Goal: Task Accomplishment & Management: Manage account settings

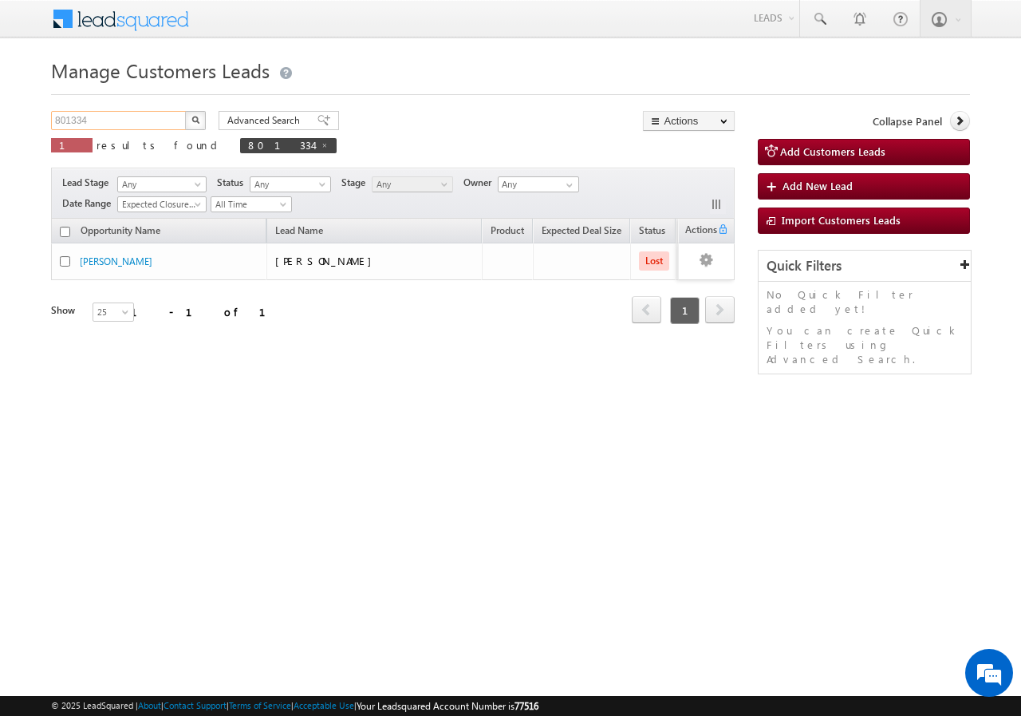
click at [109, 120] on input "801334" at bounding box center [119, 120] width 136 height 19
type input "8"
paste input "757075"
type input "757075"
click at [185, 111] on button "button" at bounding box center [195, 120] width 21 height 19
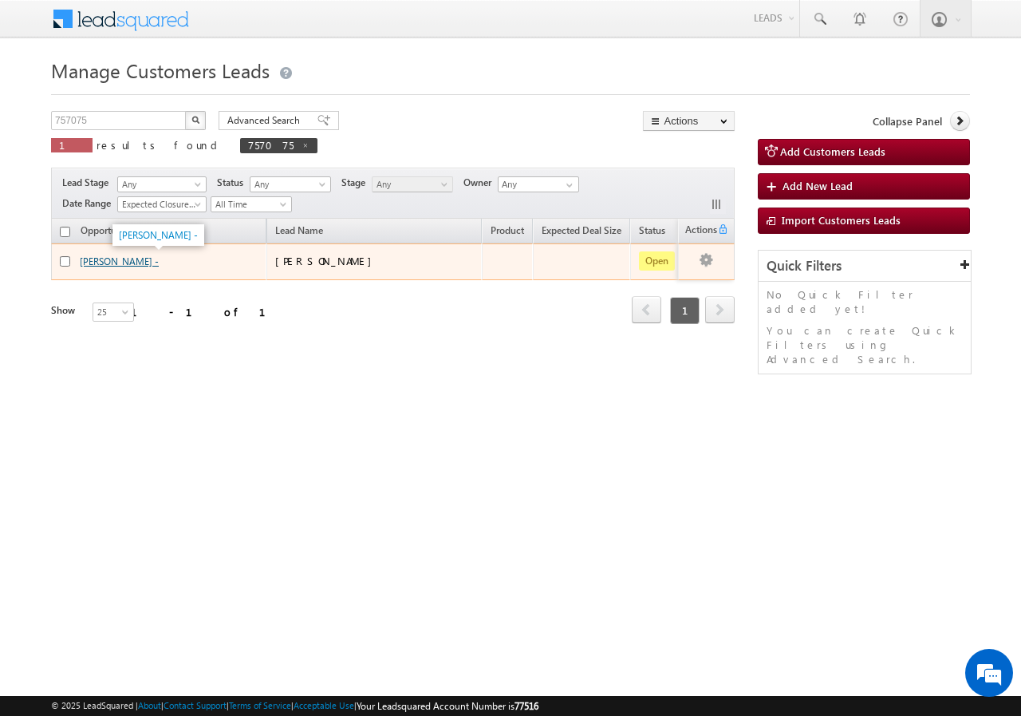
click at [101, 263] on link "[PERSON_NAME] -" at bounding box center [119, 261] width 79 height 12
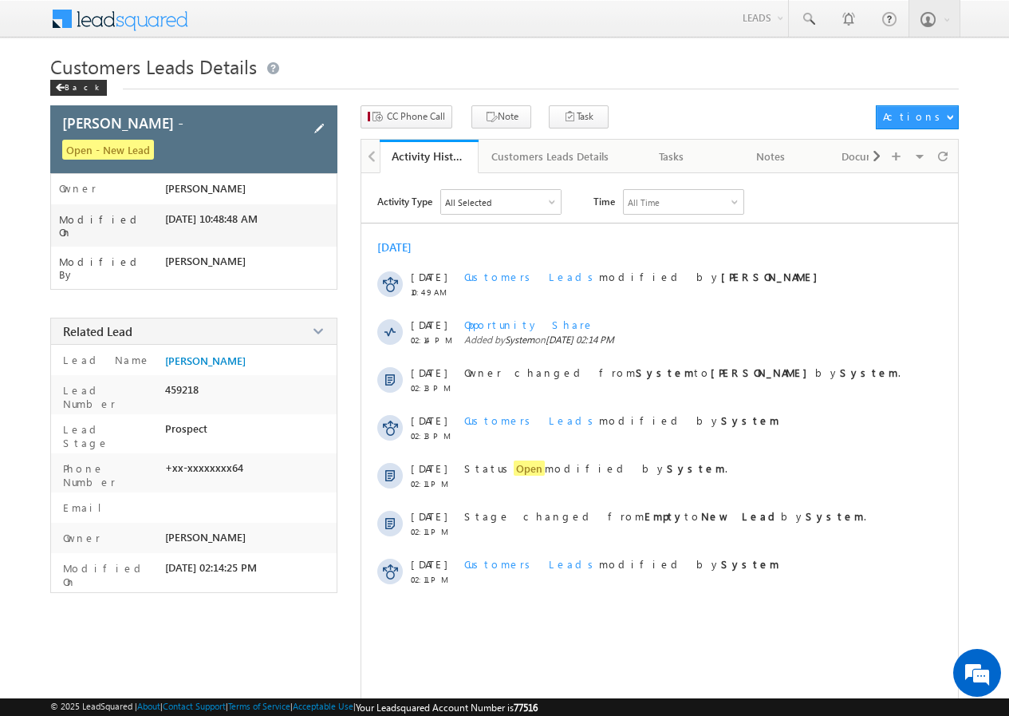
click at [319, 124] on span at bounding box center [319, 129] width 18 height 18
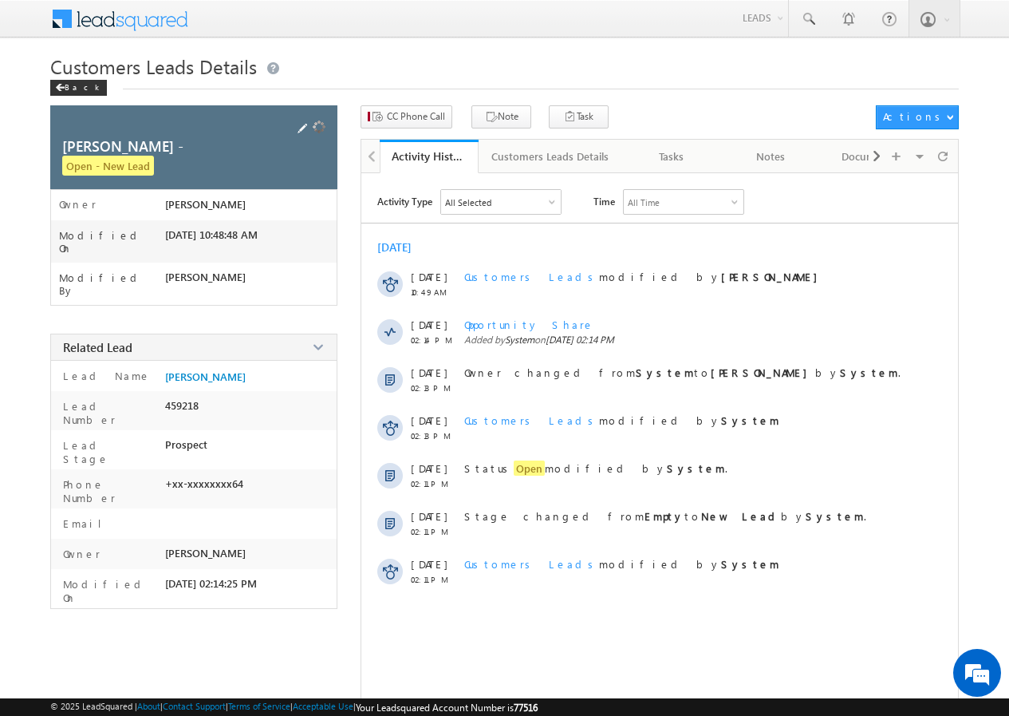
click at [319, 124] on div at bounding box center [312, 128] width 36 height 23
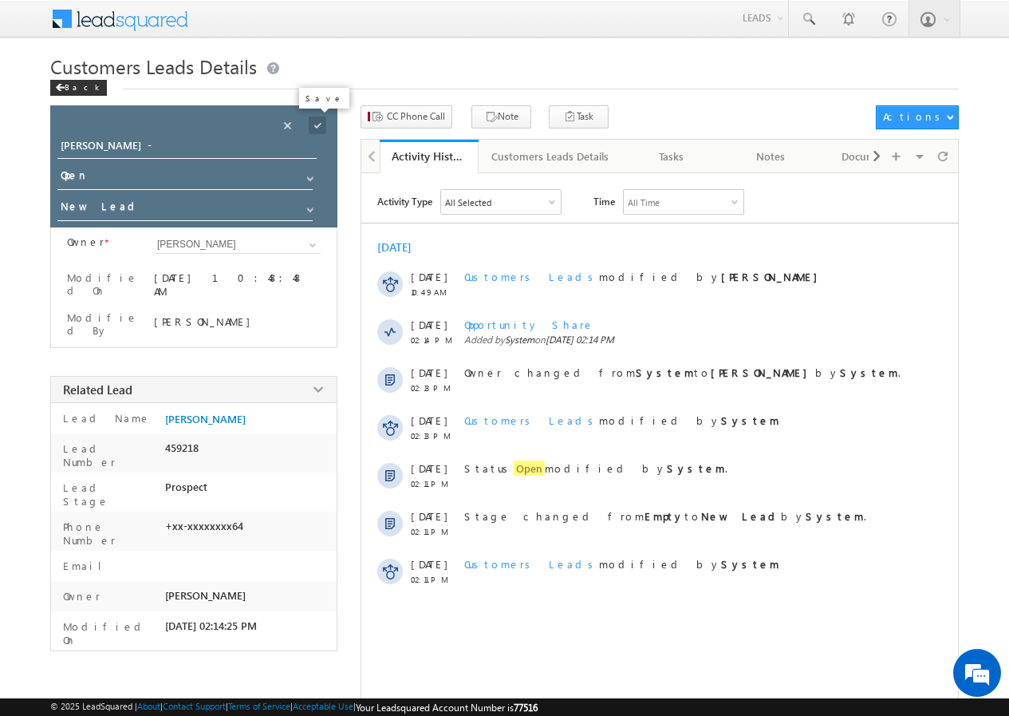
click at [318, 123] on span at bounding box center [318, 126] width 18 height 18
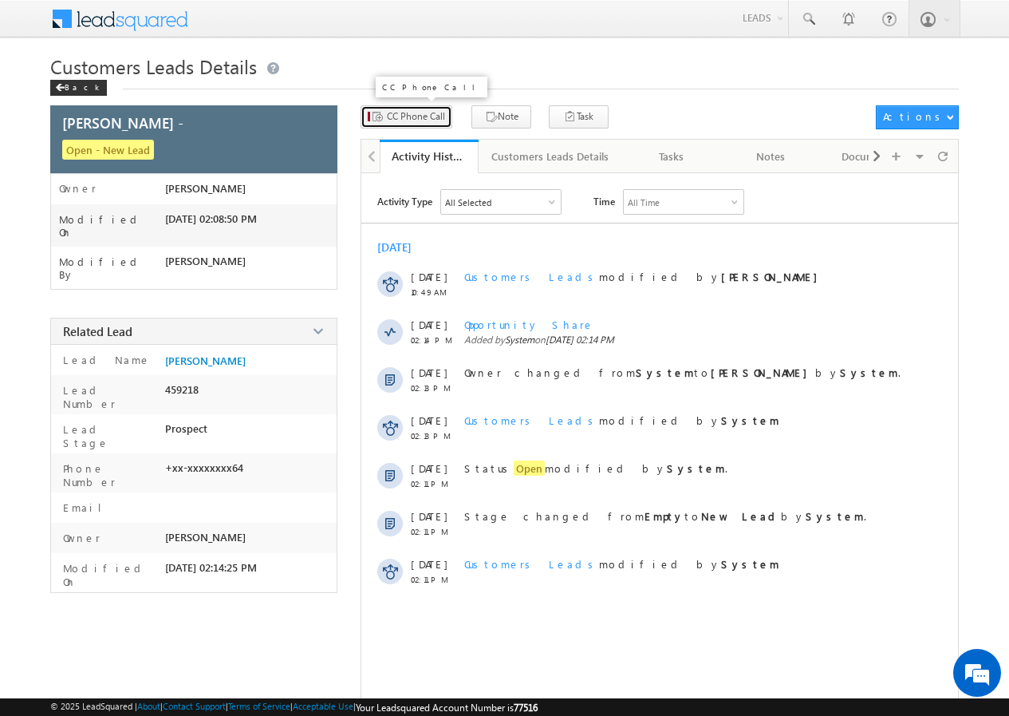
click at [413, 118] on span "CC Phone Call" at bounding box center [416, 116] width 58 height 14
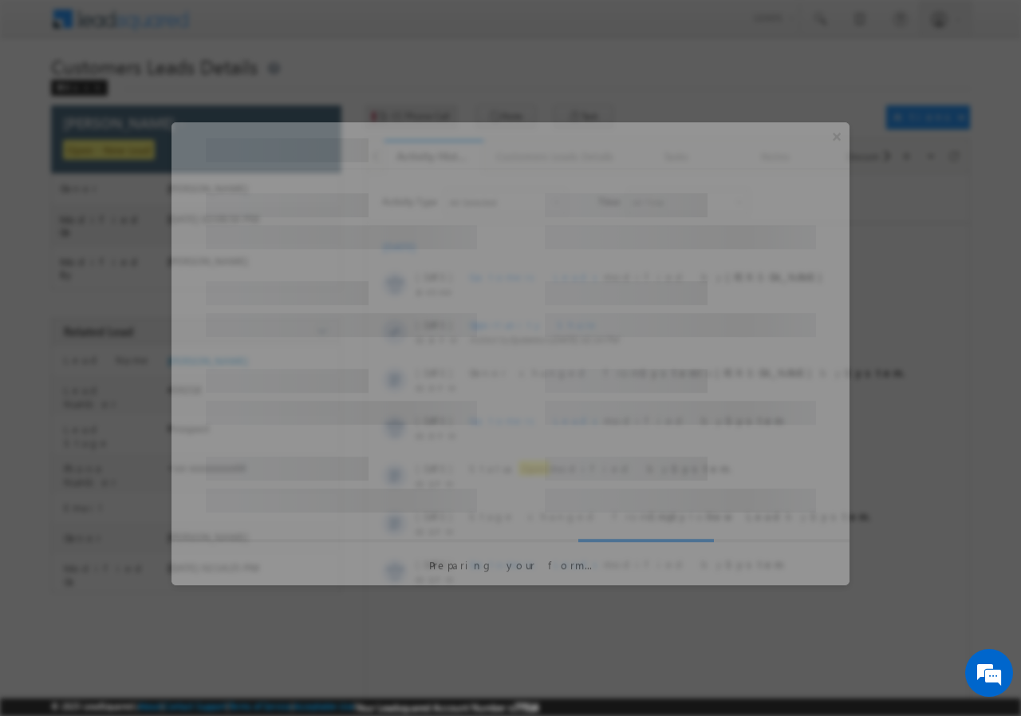
click at [413, 118] on div at bounding box center [510, 358] width 1021 height 716
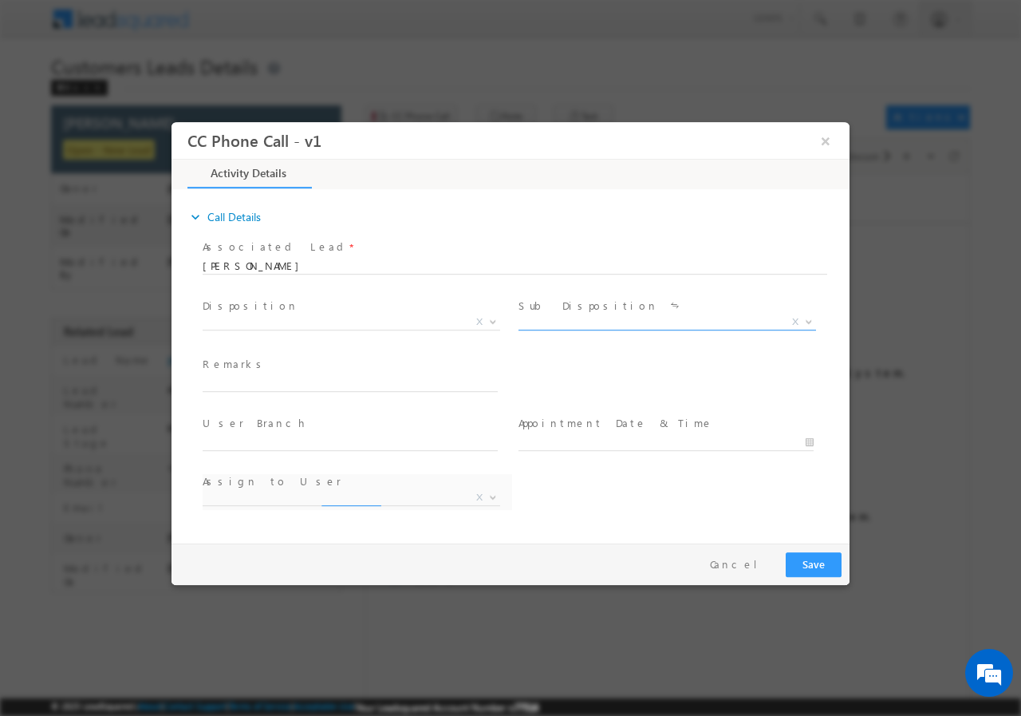
select select "[PERSON_NAME][EMAIL_ADDRESS][DOMAIN_NAME]"
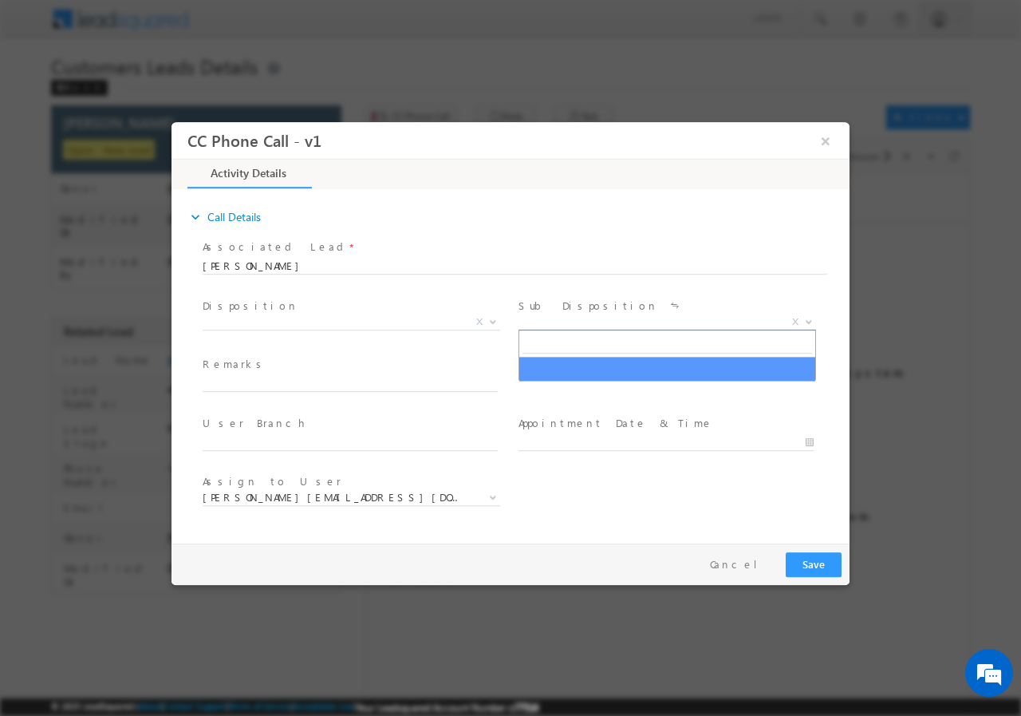
click at [806, 322] on b at bounding box center [809, 321] width 10 height 6
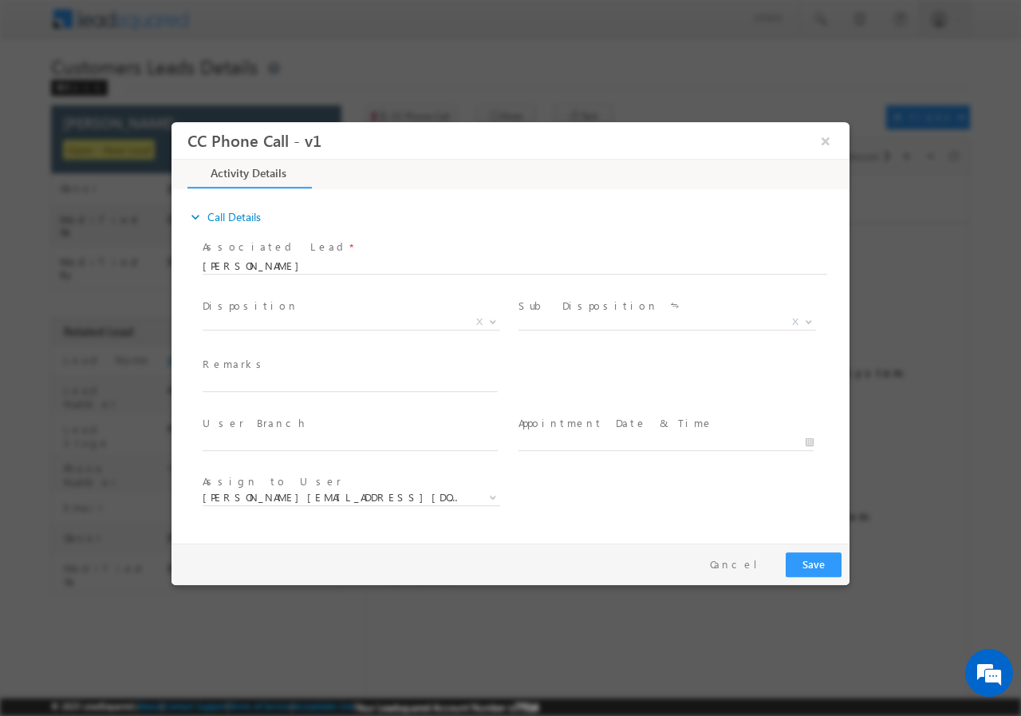
click at [377, 307] on span "Disposition *" at bounding box center [350, 306] width 294 height 18
click at [492, 320] on b at bounding box center [493, 321] width 10 height 6
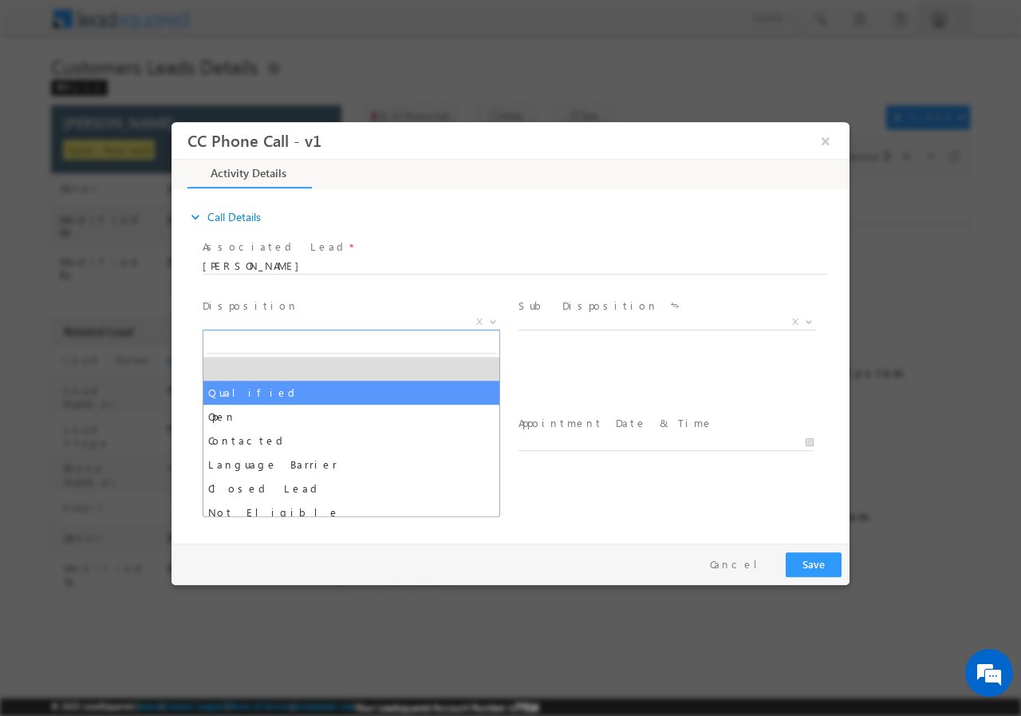
select select "Qualified"
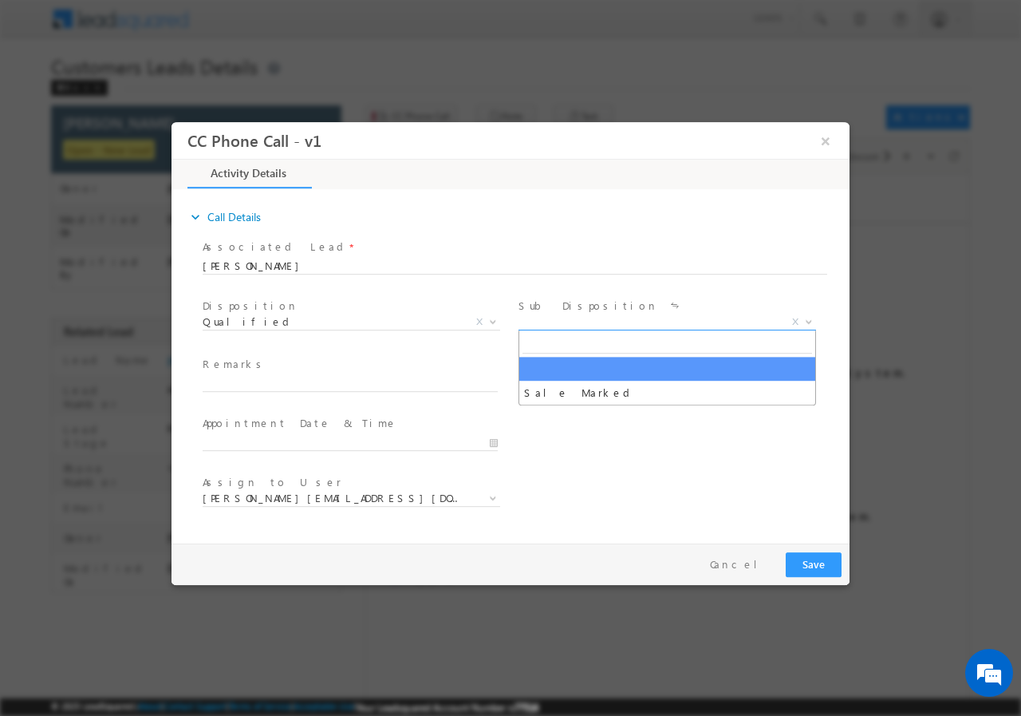
drag, startPoint x: 810, startPoint y: 315, endPoint x: 789, endPoint y: 325, distance: 22.9
click at [808, 315] on span at bounding box center [808, 320] width 16 height 21
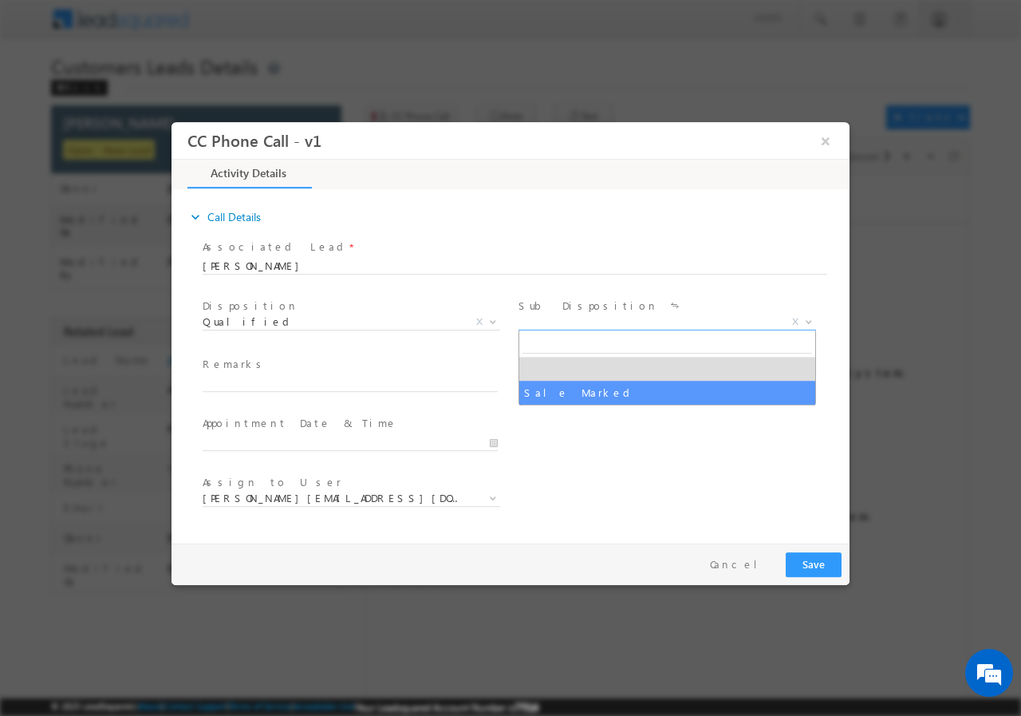
drag, startPoint x: 595, startPoint y: 389, endPoint x: 603, endPoint y: 396, distance: 10.2
select select "Sale Marked"
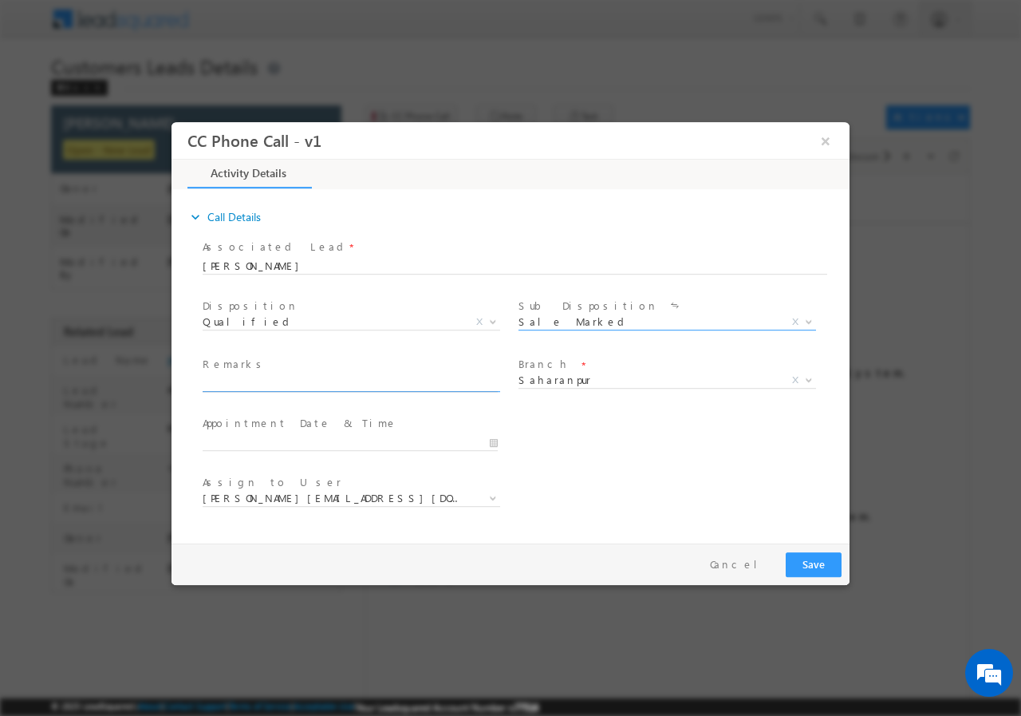
click at [284, 375] on input "text" at bounding box center [350, 383] width 295 height 16
drag, startPoint x: 494, startPoint y: 439, endPoint x: 495, endPoint y: 428, distance: 11.2
click at [493, 437] on input "08/30/2025 1:58 PM" at bounding box center [350, 442] width 295 height 16
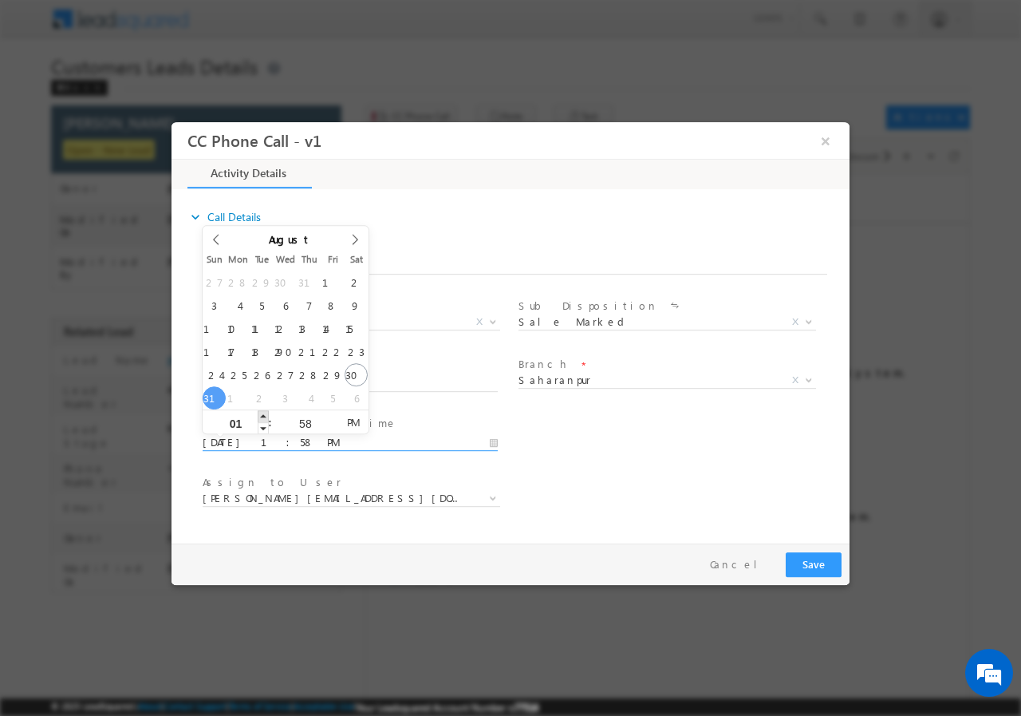
type input "08/31/2025 2:58 PM"
type input "02"
click at [262, 415] on span at bounding box center [263, 415] width 11 height 12
type input "08/31/2025 1:58 PM"
type input "01"
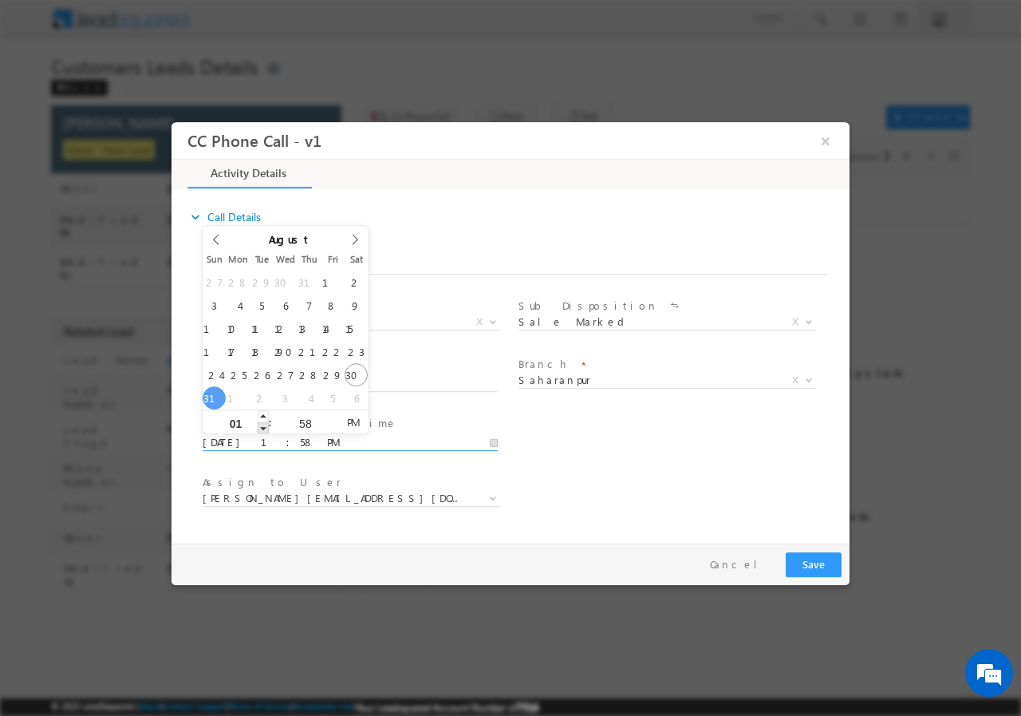
click at [264, 425] on span at bounding box center [263, 427] width 11 height 12
type input "08/31/2025 12:58 PM"
type input "12"
click at [263, 425] on span at bounding box center [263, 427] width 11 height 12
type input "08/31/2025 11:58 AM"
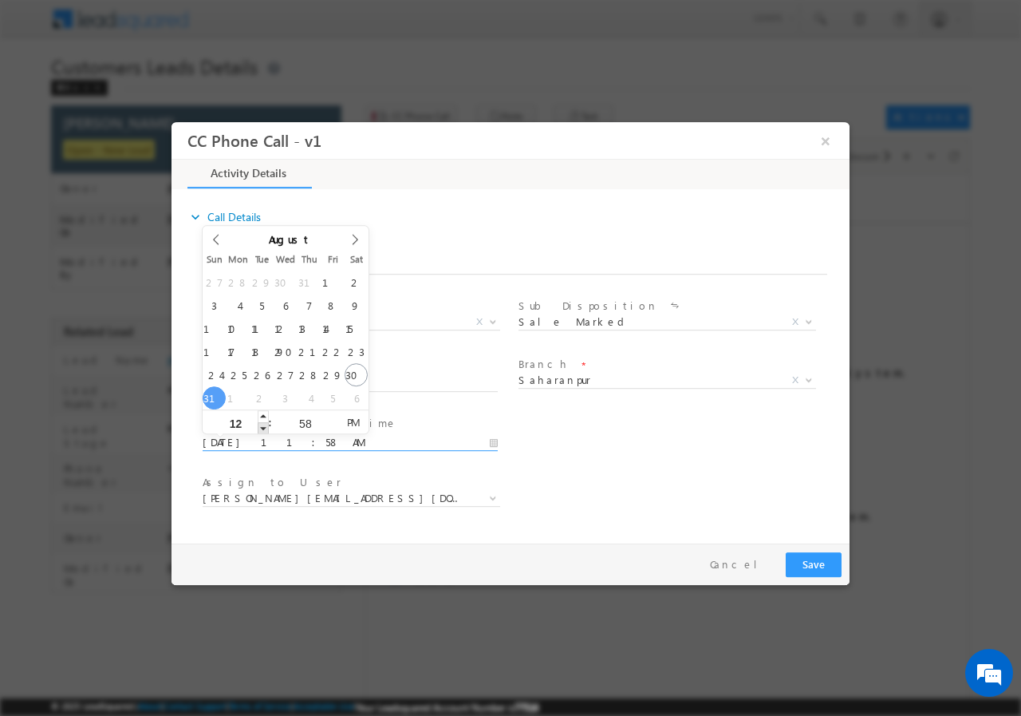
type input "11"
click at [263, 425] on span at bounding box center [263, 427] width 11 height 12
type input "08/31/2025 11:59 AM"
type input "59"
click at [332, 413] on span at bounding box center [332, 415] width 11 height 12
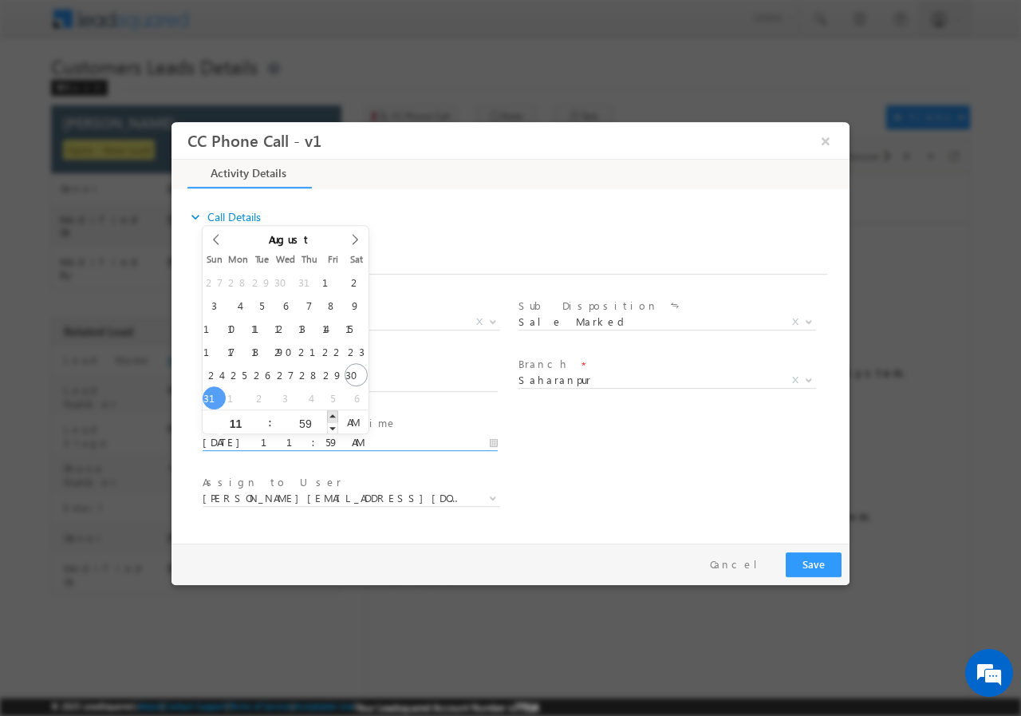
type input "08/31/2025 12:00 PM"
type input "12"
type input "00"
click at [331, 412] on span at bounding box center [332, 415] width 11 height 12
click at [354, 419] on span "AM" at bounding box center [353, 421] width 30 height 24
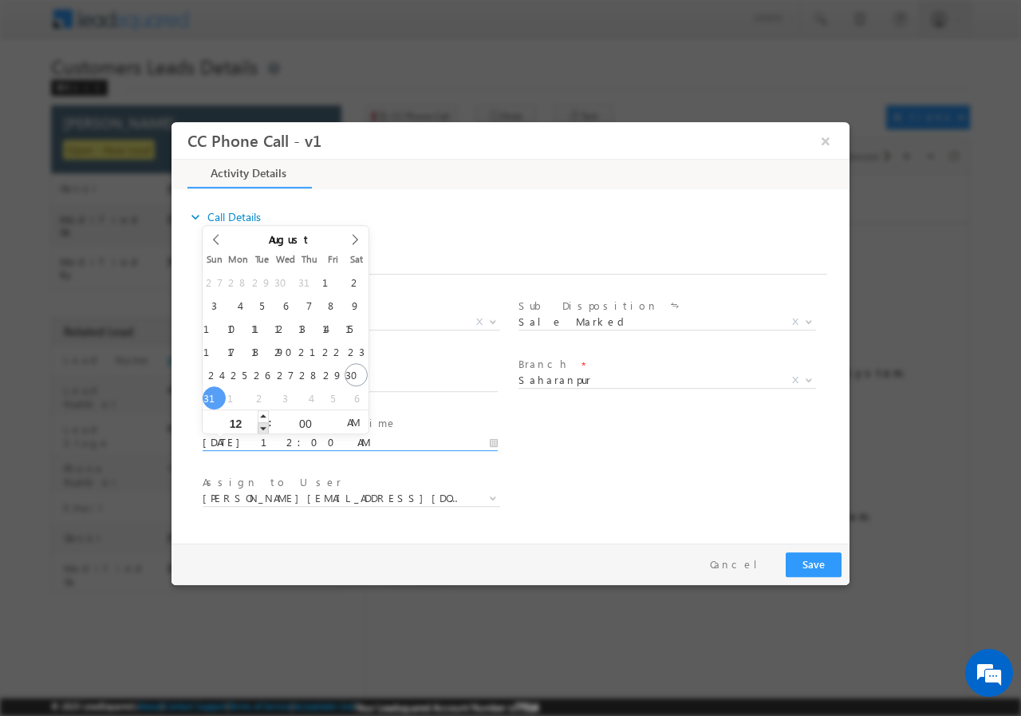
type input "08/31/2025 11:00 PM"
type input "11"
click at [262, 428] on span at bounding box center [263, 427] width 11 height 12
type input "08/31/2025 10:59 PM"
type input "10"
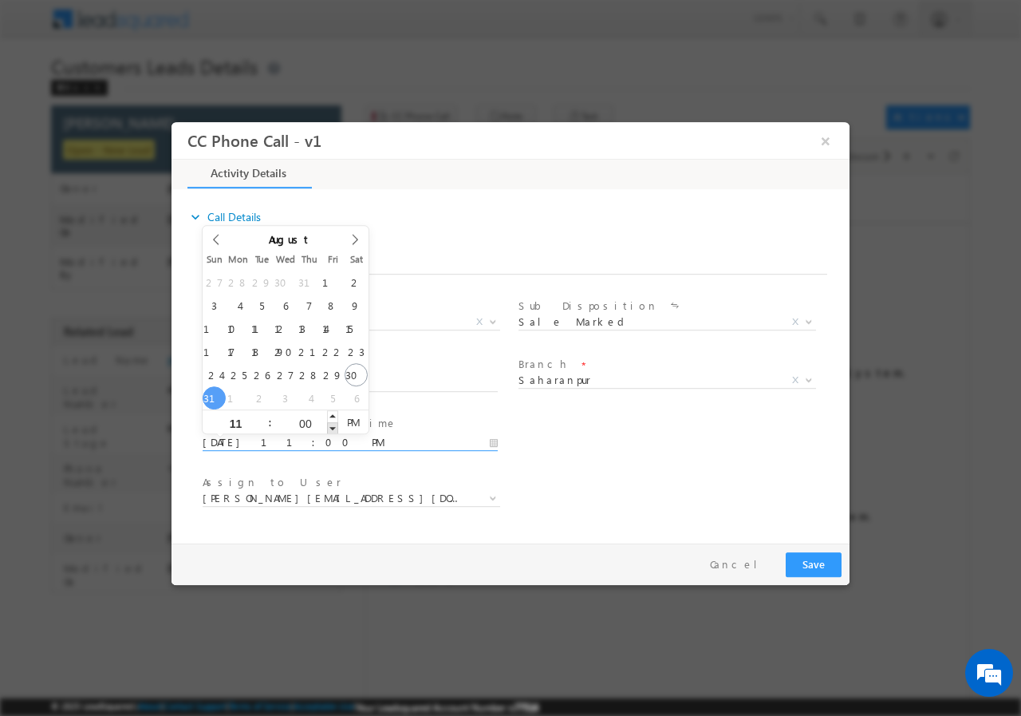
type input "59"
click at [334, 425] on span at bounding box center [332, 427] width 11 height 12
type input "08/31/2025 11:00 PM"
type input "11"
type input "00"
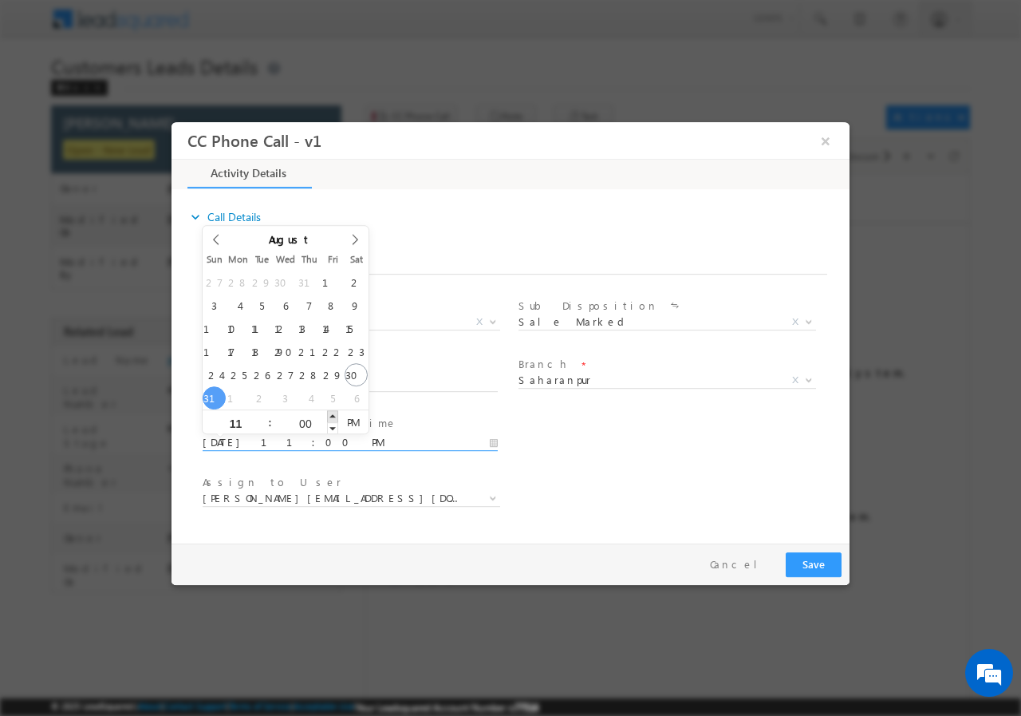
click at [332, 414] on span at bounding box center [332, 415] width 11 height 12
type input "08/31/2025 11:01 PM"
type input "01"
click at [332, 414] on span at bounding box center [332, 415] width 11 height 12
type input "08/31/2025 11:02 PM"
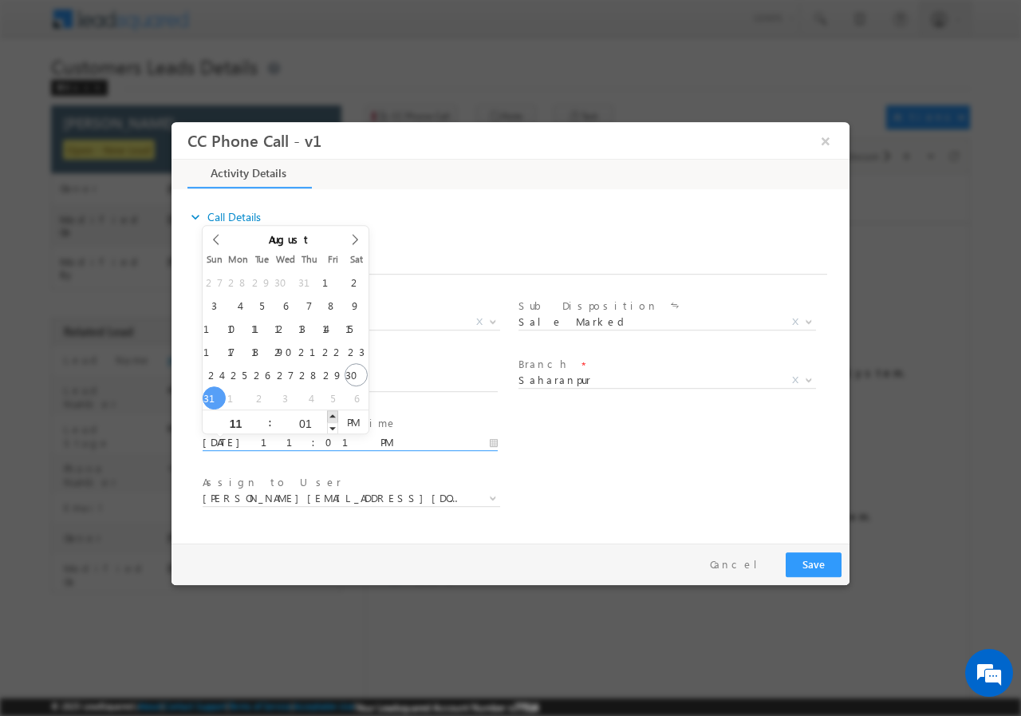
type input "02"
click at [332, 414] on span at bounding box center [332, 415] width 11 height 12
type input "08/31/2025 11:03 PM"
type input "03"
click at [332, 414] on span at bounding box center [332, 415] width 11 height 12
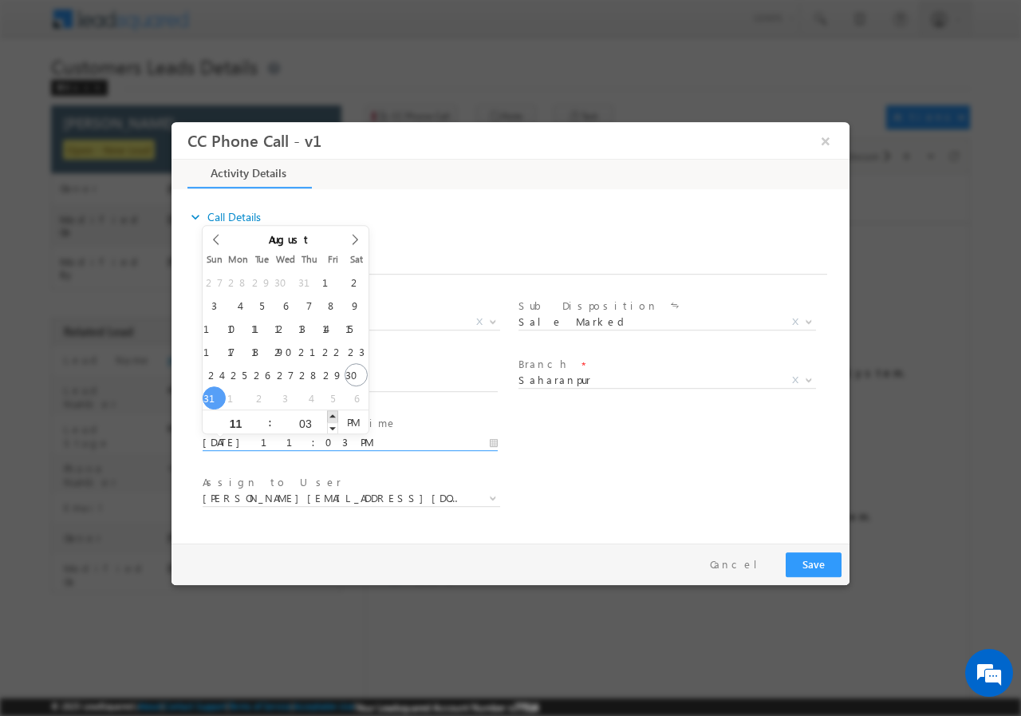
type input "08/31/2025 11:04 PM"
type input "04"
click at [332, 414] on span at bounding box center [332, 415] width 11 height 12
type input "08/31/2025 11:05 PM"
type input "05"
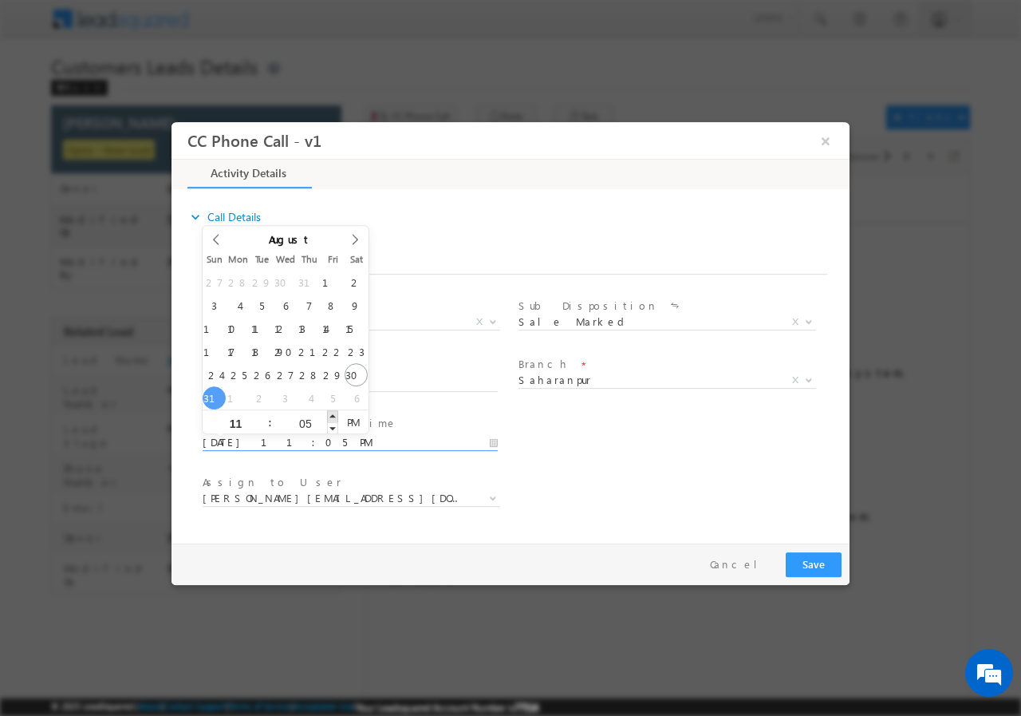
click at [332, 414] on span at bounding box center [332, 415] width 11 height 12
type input "08/31/2025 11:06 PM"
type input "06"
click at [332, 414] on span at bounding box center [332, 415] width 11 height 12
type input "08/31/2025 11:07 PM"
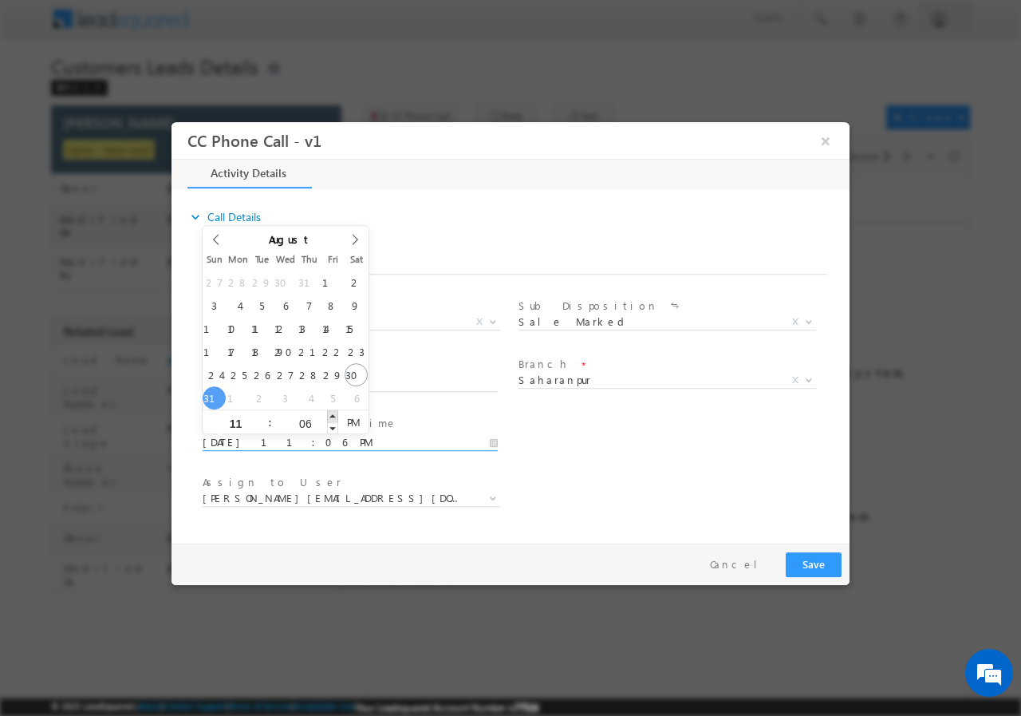
type input "07"
click at [332, 414] on span at bounding box center [332, 415] width 11 height 12
type input "08/31/2025 11:08 PM"
type input "08"
click at [332, 414] on span at bounding box center [332, 415] width 11 height 12
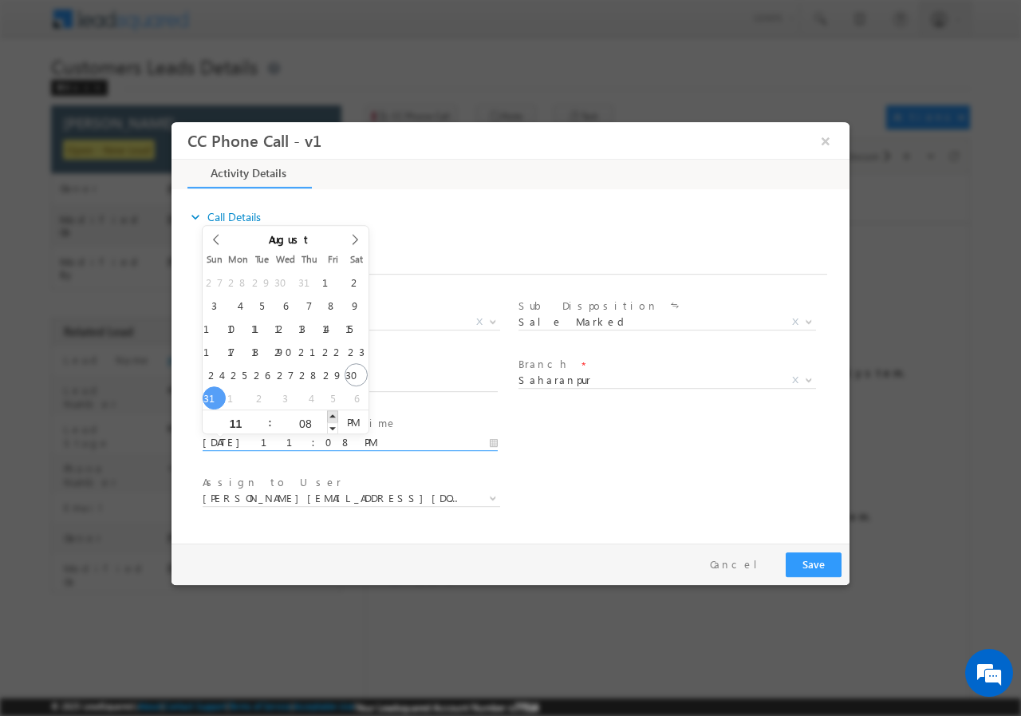
type input "08/31/2025 11:09 PM"
type input "09"
click at [332, 414] on span at bounding box center [332, 415] width 11 height 12
type input "08/31/2025 11:10 PM"
type input "10"
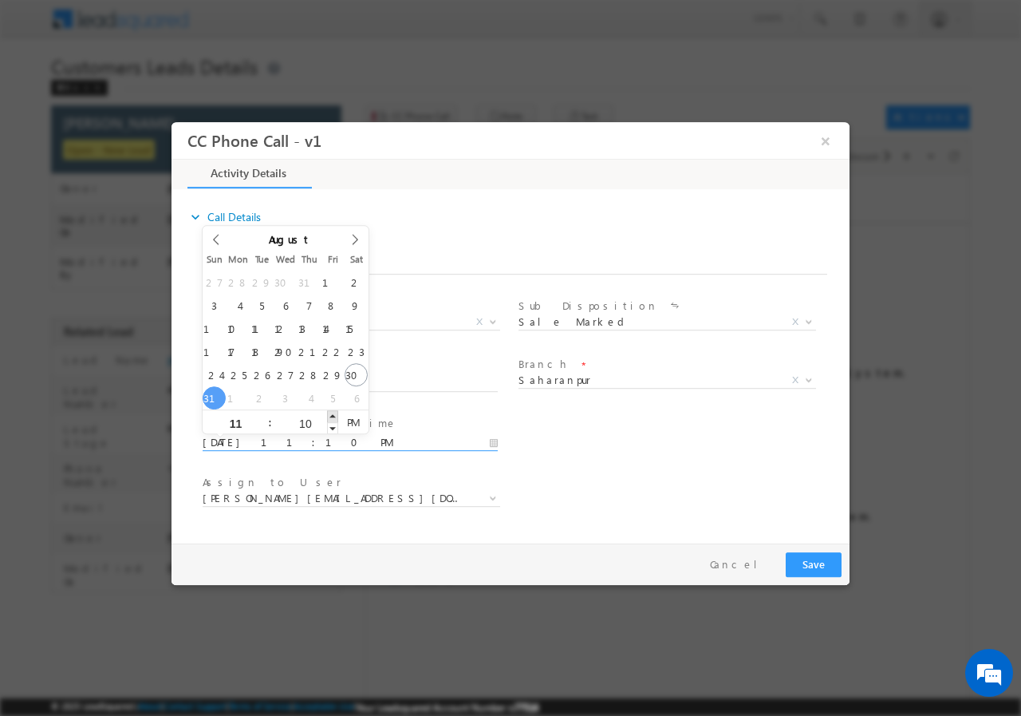
click at [332, 414] on span at bounding box center [332, 415] width 11 height 12
type input "08/31/2025 11:11 PM"
type input "11"
click at [332, 414] on span at bounding box center [332, 415] width 11 height 12
type input "08/31/2025 11:12 PM"
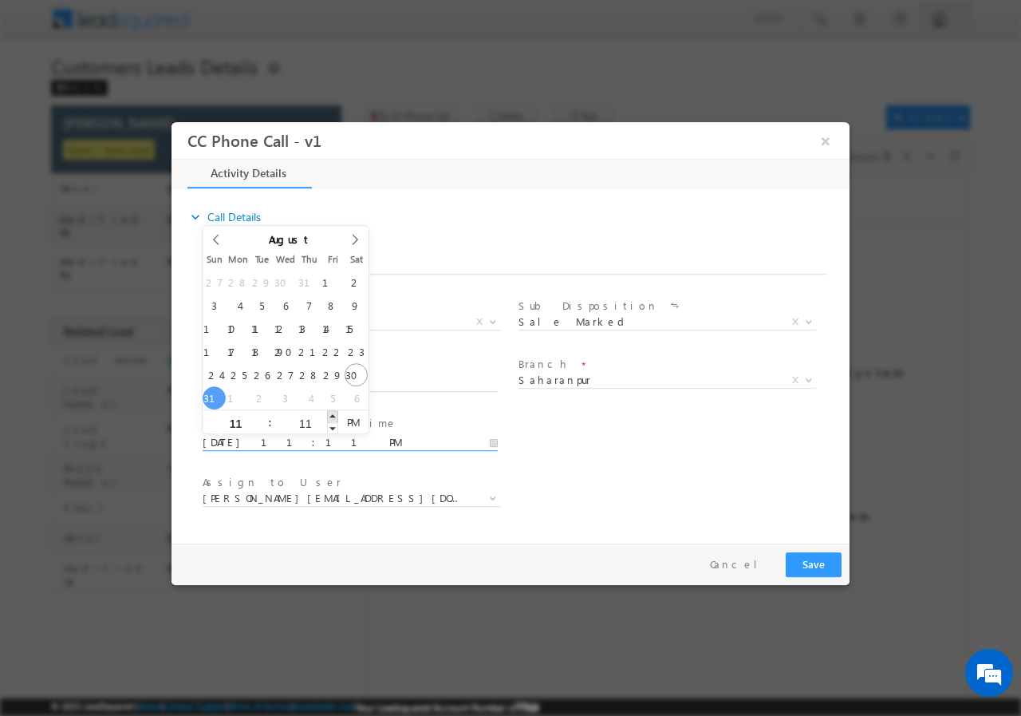
type input "12"
click at [332, 414] on span at bounding box center [332, 415] width 11 height 12
type input "08/31/2025 11:13 PM"
type input "13"
click at [333, 413] on span at bounding box center [332, 415] width 11 height 12
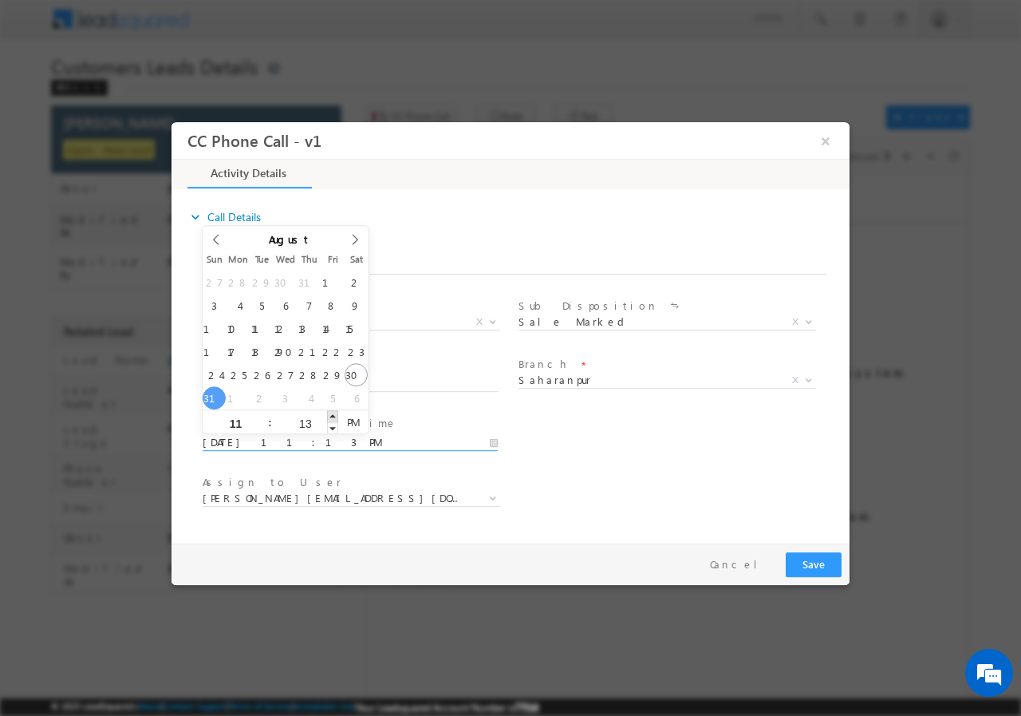
type input "08/31/2025 11:14 PM"
type input "14"
click at [333, 413] on span at bounding box center [332, 415] width 11 height 12
type input "08/31/2025 11:15 PM"
type input "15"
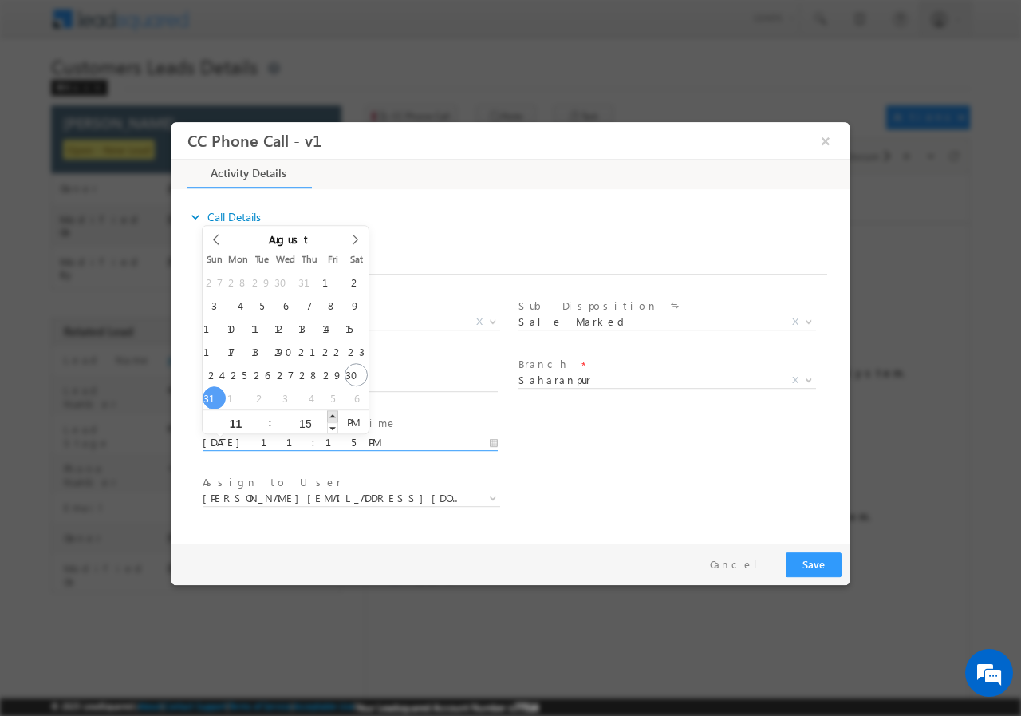
click at [333, 413] on span at bounding box center [332, 415] width 11 height 12
type input "08/31/2025 11:16 PM"
type input "16"
click at [333, 413] on span at bounding box center [332, 415] width 11 height 12
type input "08/31/2025 11:17 PM"
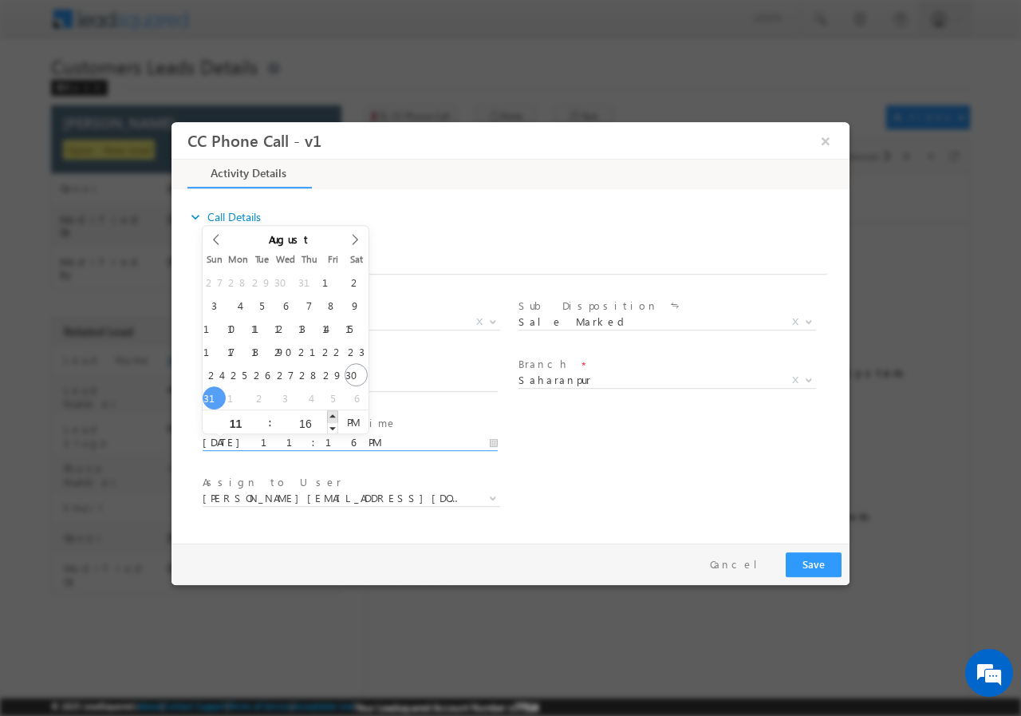
type input "17"
click at [333, 413] on span at bounding box center [332, 415] width 11 height 12
type input "08/31/2025 11:18 PM"
type input "18"
click at [333, 413] on span at bounding box center [332, 415] width 11 height 12
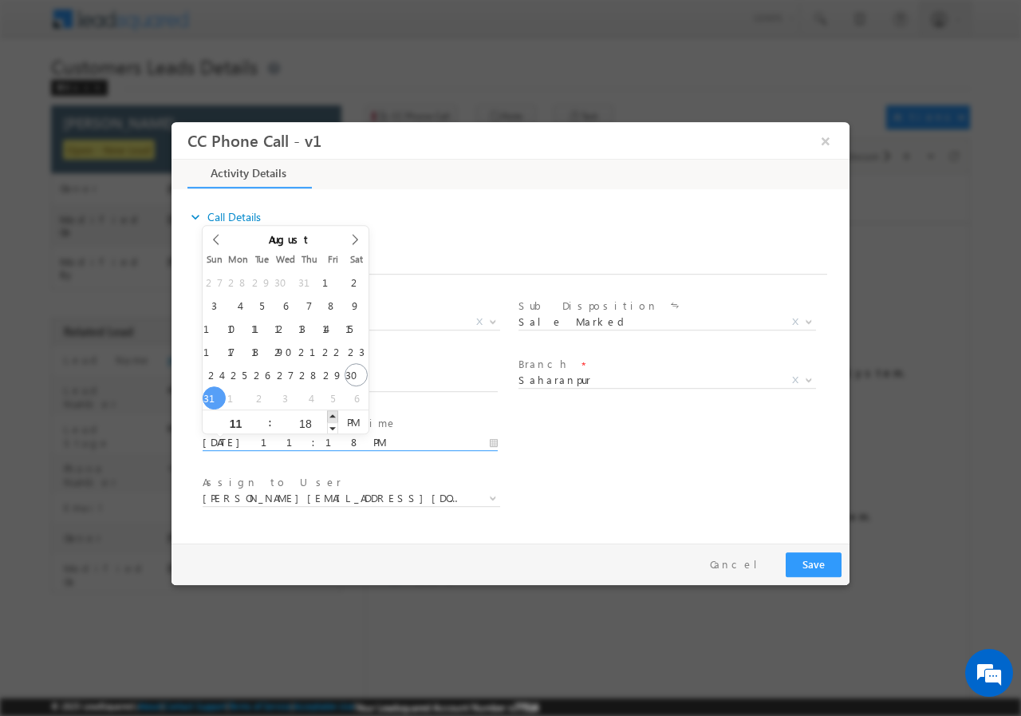
type input "08/31/2025 11:19 PM"
type input "19"
click at [333, 413] on span at bounding box center [332, 415] width 11 height 12
type input "08/31/2025 11:20 PM"
type input "20"
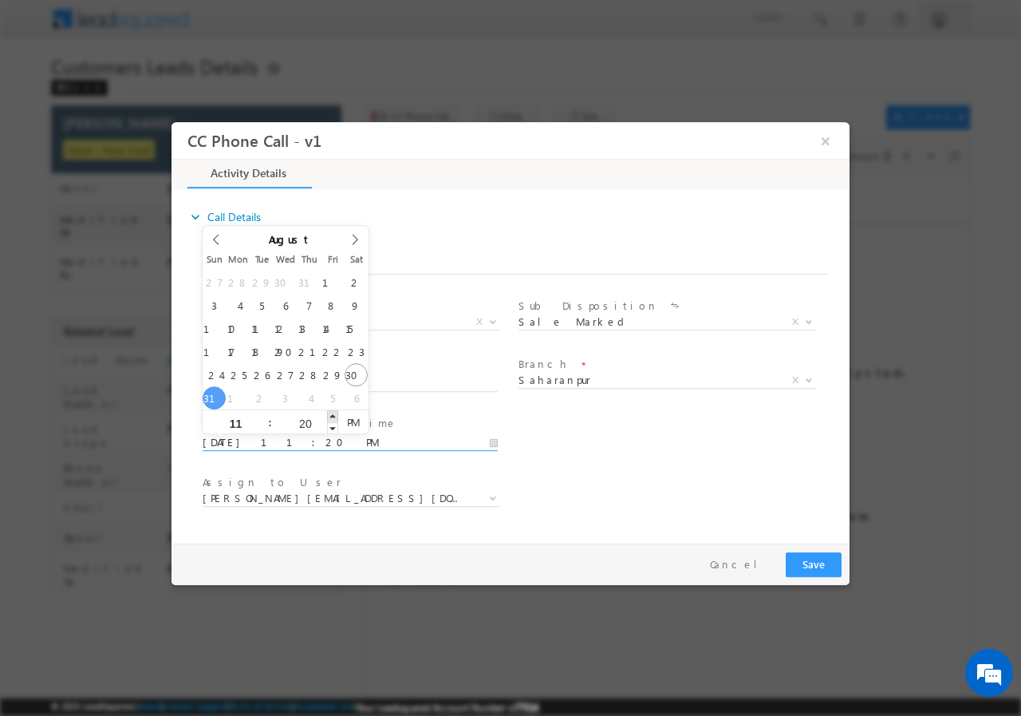
click at [333, 413] on span at bounding box center [332, 415] width 11 height 12
type input "08/31/2025 11:21 PM"
type input "21"
click at [333, 413] on span at bounding box center [332, 415] width 11 height 12
type input "08/31/2025 11:22 PM"
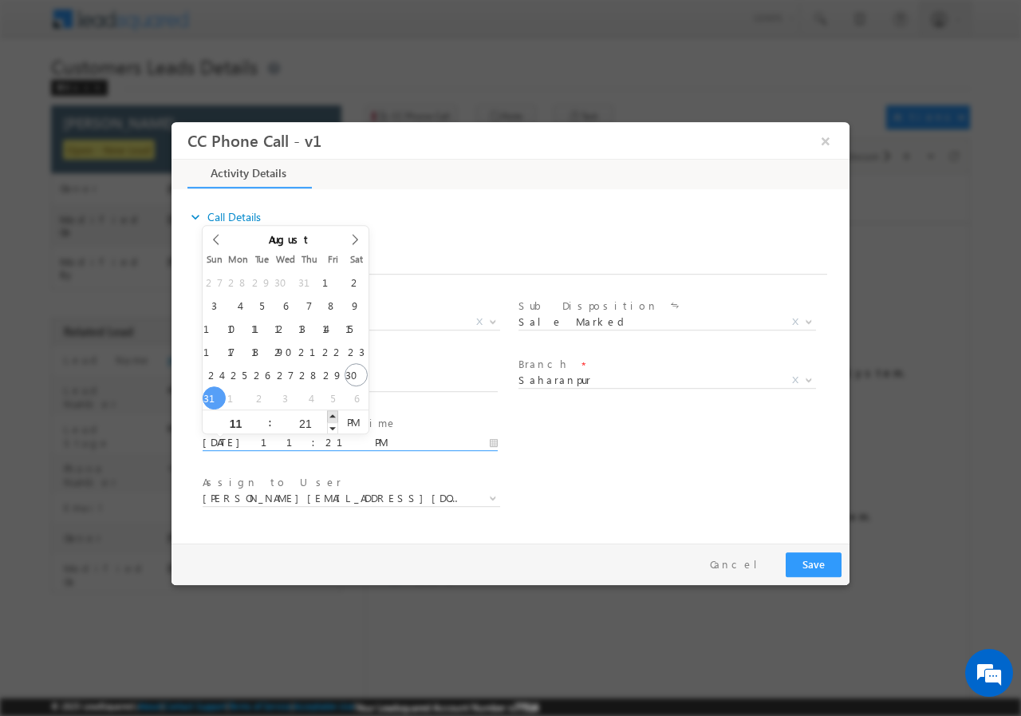
type input "22"
click at [333, 413] on span at bounding box center [332, 415] width 11 height 12
type input "08/31/2025 11:23 PM"
type input "23"
click at [333, 413] on span at bounding box center [332, 415] width 11 height 12
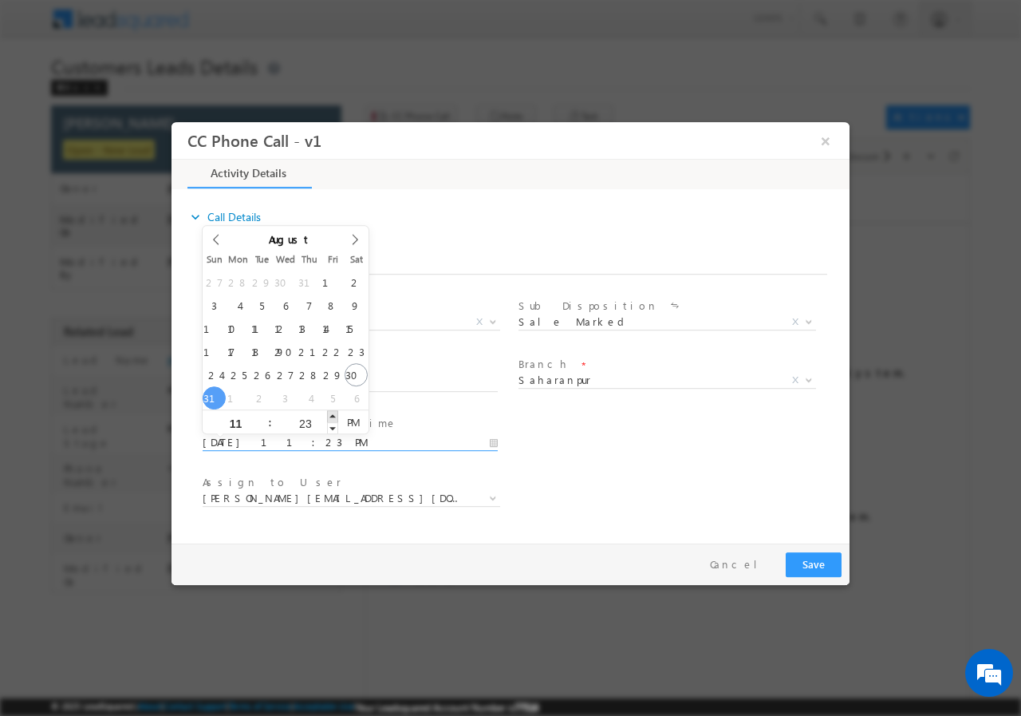
type input "08/31/2025 11:24 PM"
type input "24"
click at [333, 413] on span at bounding box center [332, 415] width 11 height 12
type input "08/31/2025 11:25 PM"
type input "25"
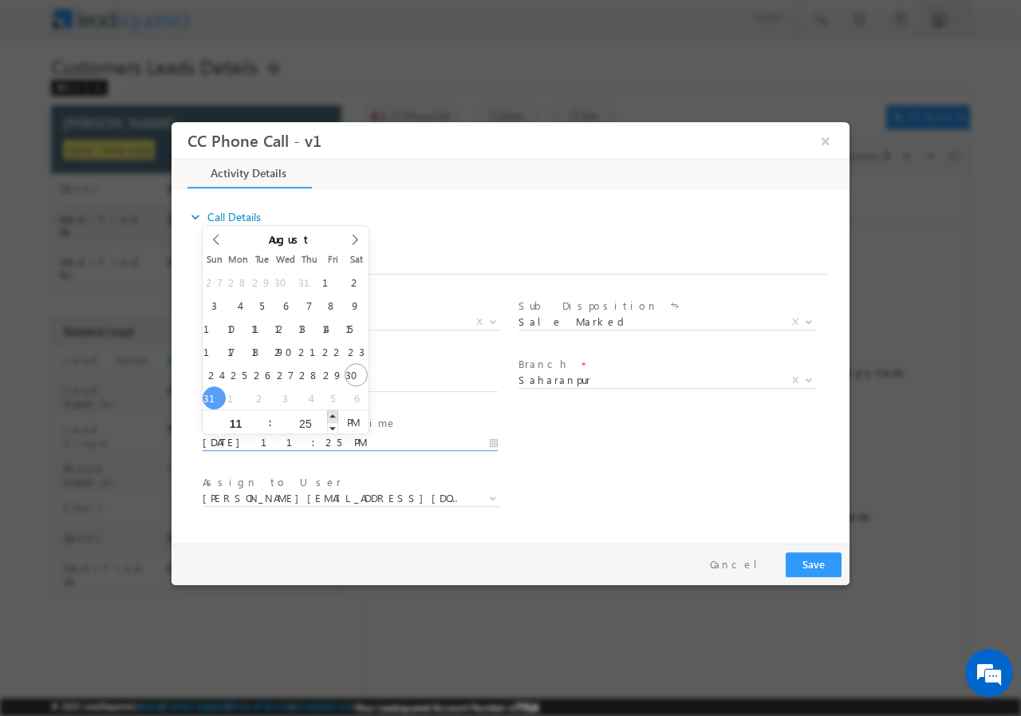
click at [333, 413] on span at bounding box center [332, 415] width 11 height 12
type input "08/31/2025 11:26 PM"
type input "26"
click at [333, 413] on span at bounding box center [332, 415] width 11 height 12
type input "08/31/2025 11:27 PM"
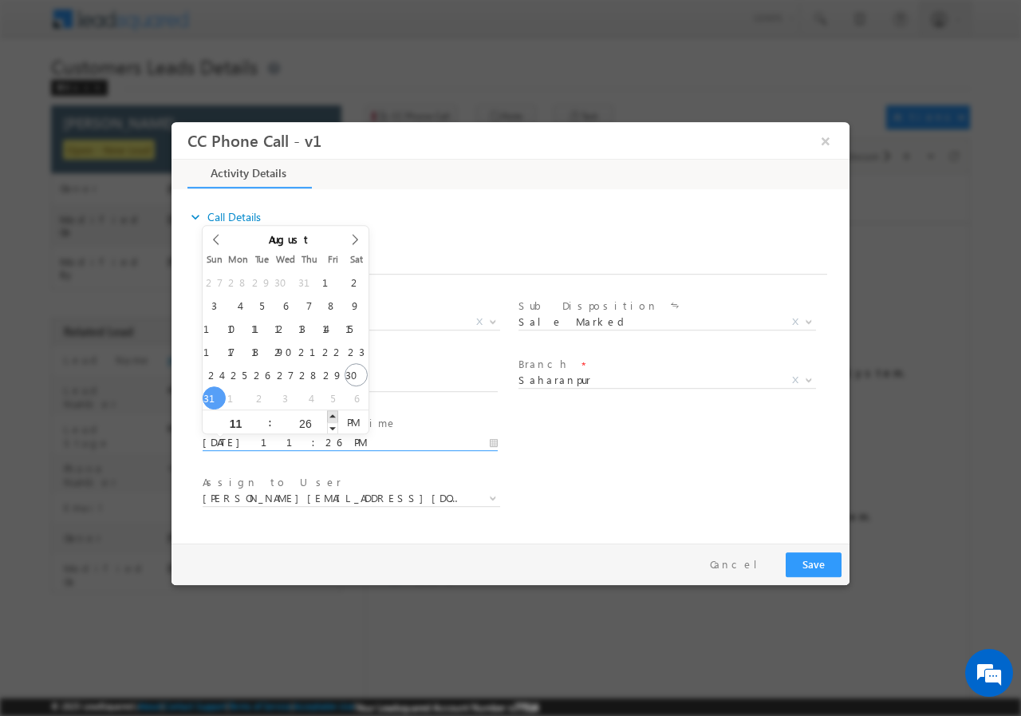
type input "27"
click at [333, 413] on span at bounding box center [332, 415] width 11 height 12
type input "08/31/2025 11:28 PM"
type input "28"
click at [333, 413] on span at bounding box center [332, 415] width 11 height 12
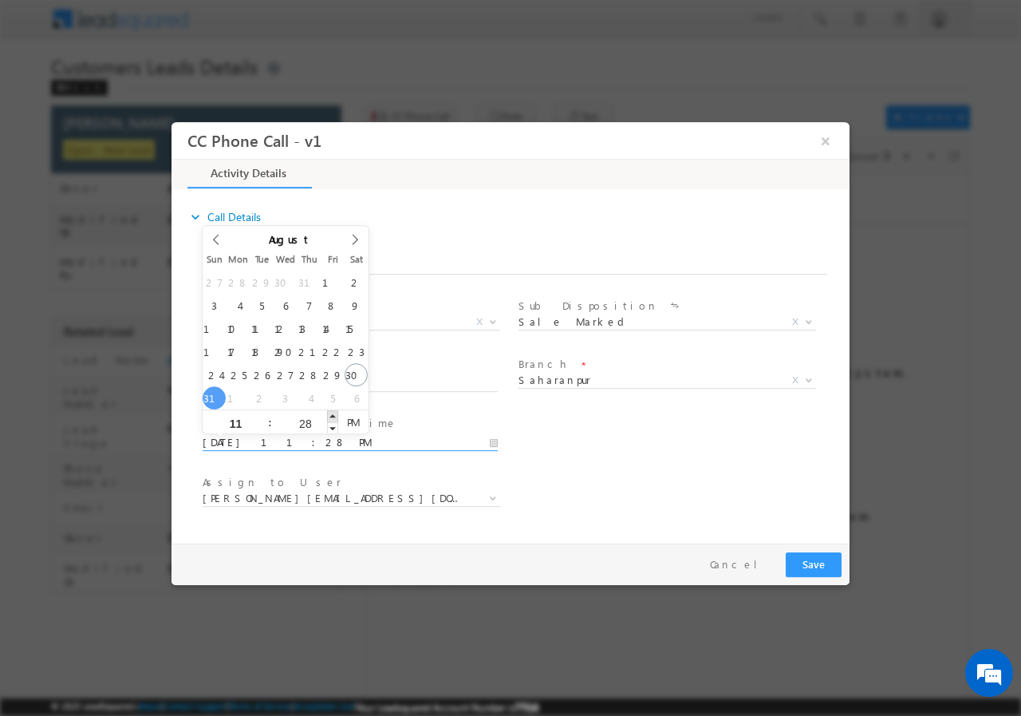
type input "08/31/2025 11:29 PM"
type input "29"
click at [333, 413] on span at bounding box center [332, 415] width 11 height 12
type input "08/31/2025 11:30 PM"
type input "30"
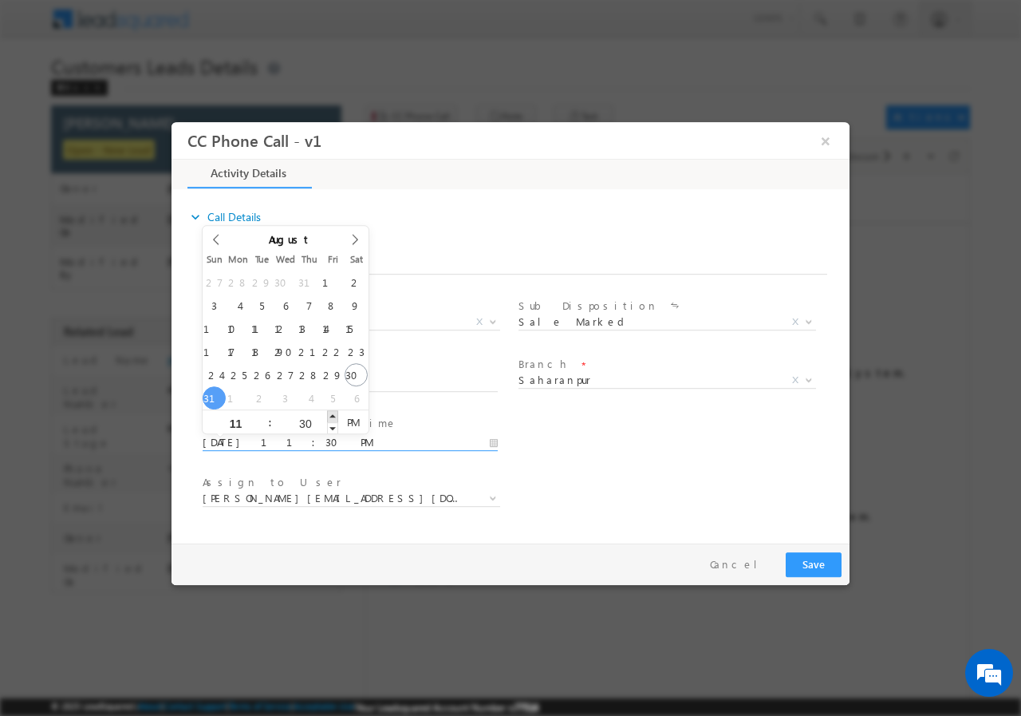
click at [333, 413] on span at bounding box center [332, 415] width 11 height 12
type input "08/31/2025 11:30 AM"
click at [357, 421] on span "PM" at bounding box center [353, 421] width 30 height 24
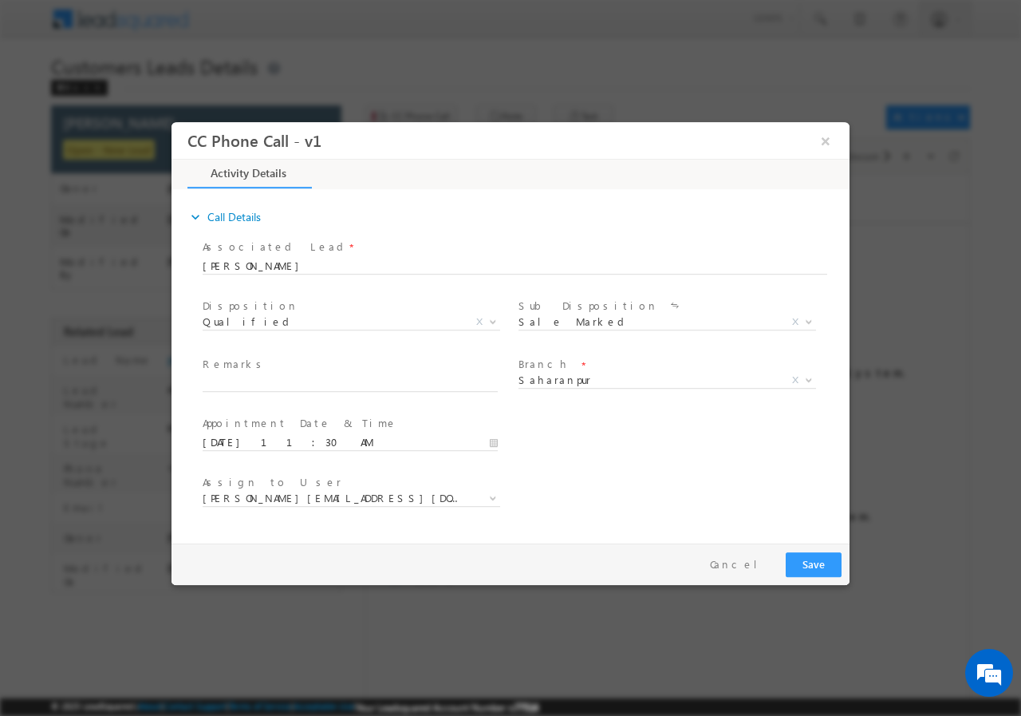
drag, startPoint x: 697, startPoint y: 475, endPoint x: 658, endPoint y: 474, distance: 38.3
click at [692, 475] on div "Assign to User * adnan.hasan@sgrlimited.in ajay.kashyap@sgrlimited.in amit.vish…" at bounding box center [524, 499] width 650 height 59
click at [319, 389] on span at bounding box center [358, 384] width 310 height 18
paste input "MOHD TAFAZZUL// AGE-37//757075//9837447464//VB_Interested//Saharanpur-247554//S…"
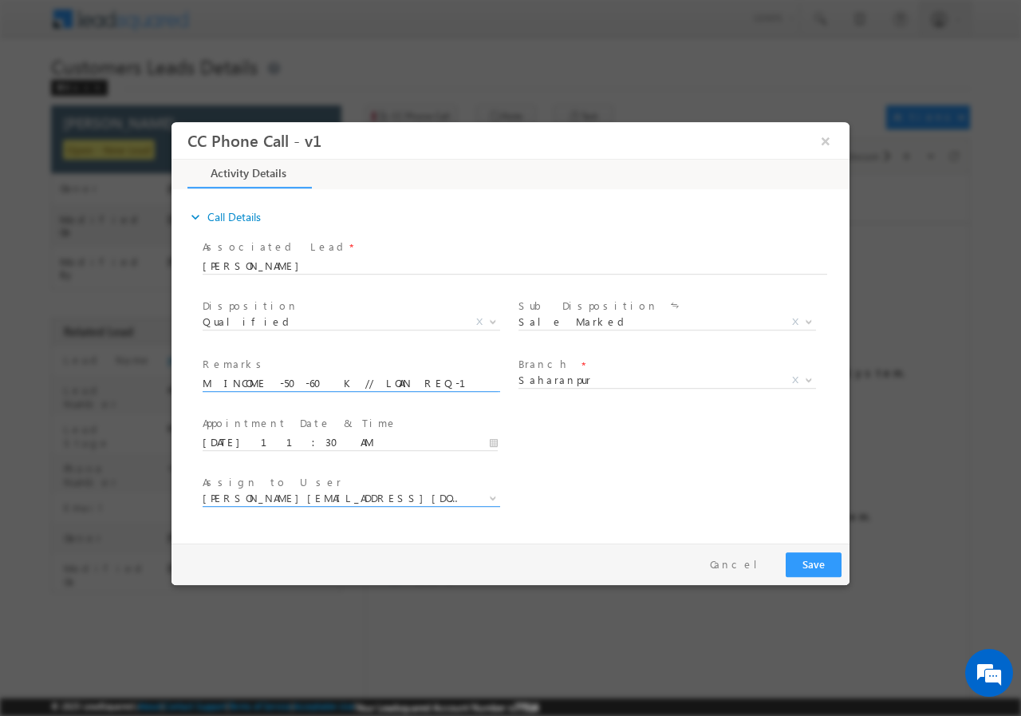
type input "MOHD TAFAZZUL// AGE-37//757075//9837447464//VB_Interested//Saharanpur-247554//S…"
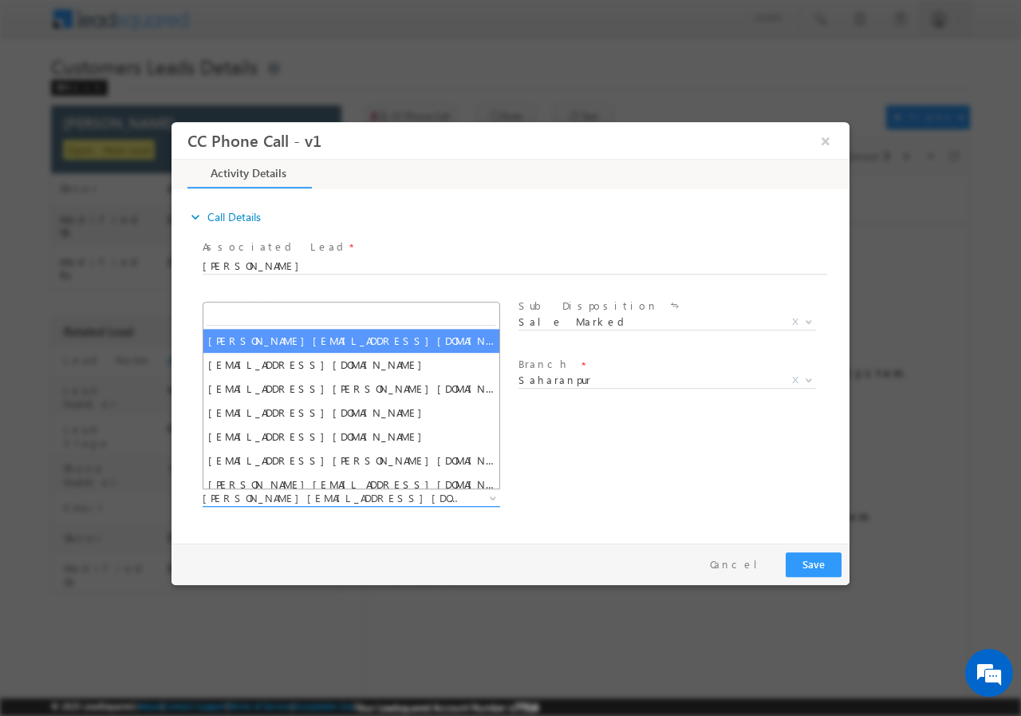
click at [491, 494] on b at bounding box center [493, 497] width 10 height 6
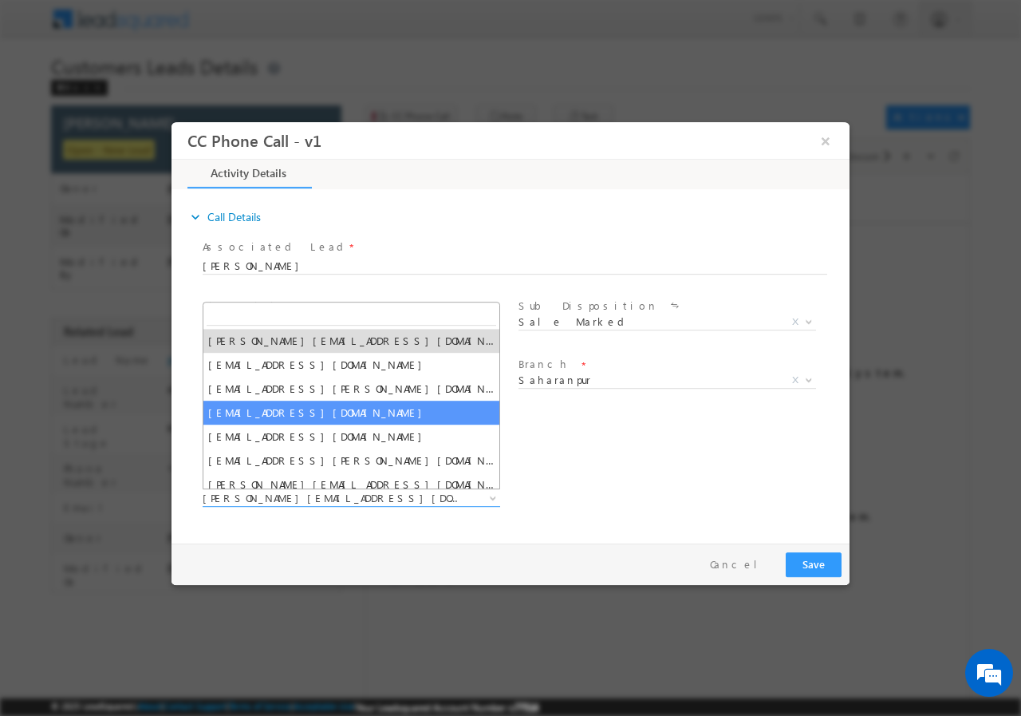
paste input "[EMAIL_ADDRESS][DOMAIN_NAME]"
type input "[EMAIL_ADDRESS][DOMAIN_NAME]"
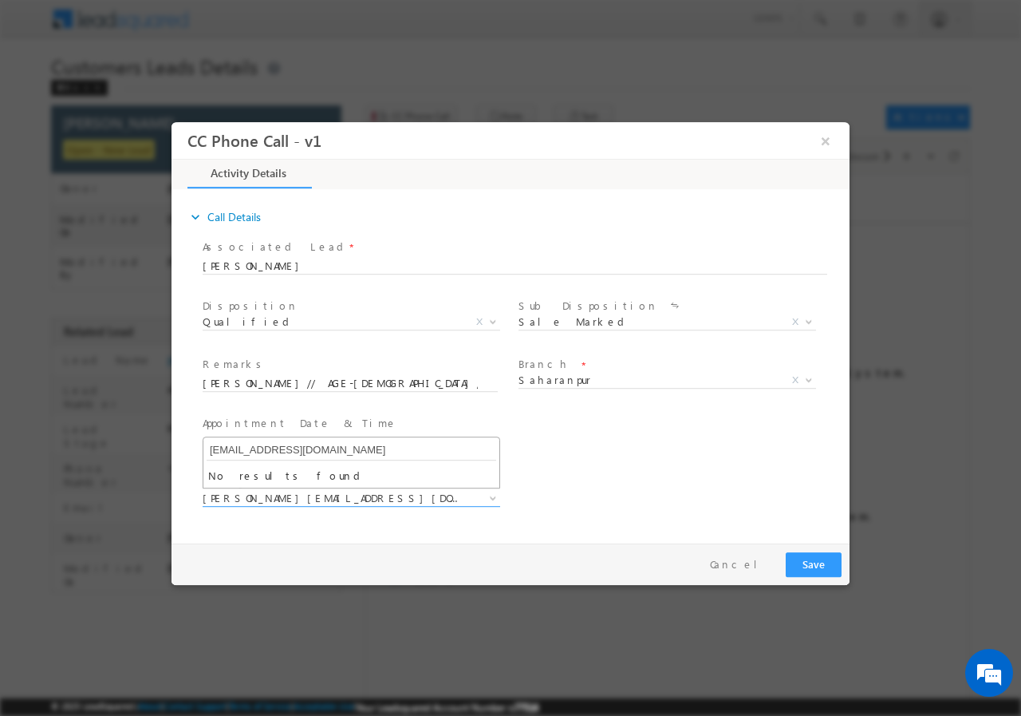
click at [405, 451] on input "[EMAIL_ADDRESS][DOMAIN_NAME]" at bounding box center [352, 450] width 290 height 20
drag, startPoint x: 361, startPoint y: 444, endPoint x: 364, endPoint y: 468, distance: 23.4
click at [359, 451] on input "[EMAIL_ADDRESS][DOMAIN_NAME]" at bounding box center [352, 450] width 290 height 20
click at [363, 497] on span "[PERSON_NAME][EMAIL_ADDRESS][DOMAIN_NAME]" at bounding box center [332, 497] width 259 height 14
click at [489, 496] on b at bounding box center [493, 497] width 10 height 6
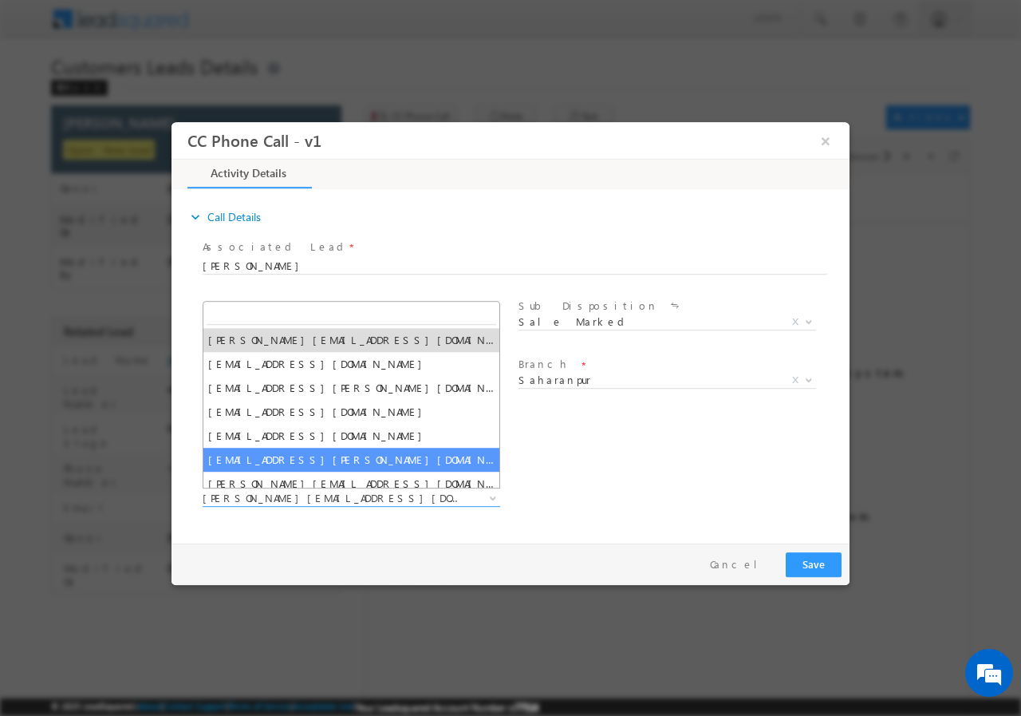
paste input "[EMAIL_ADDRESS][DOMAIN_NAME]"
type input "[EMAIL_ADDRESS][DOMAIN_NAME]"
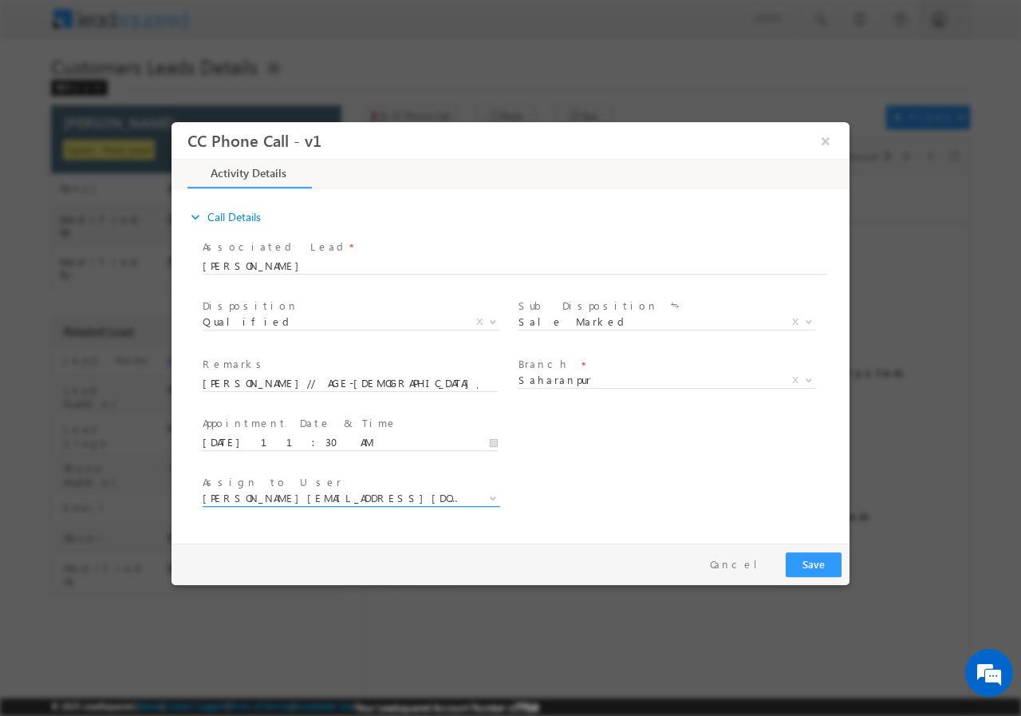
click at [489, 498] on b at bounding box center [493, 497] width 10 height 6
click at [492, 496] on b at bounding box center [493, 497] width 10 height 6
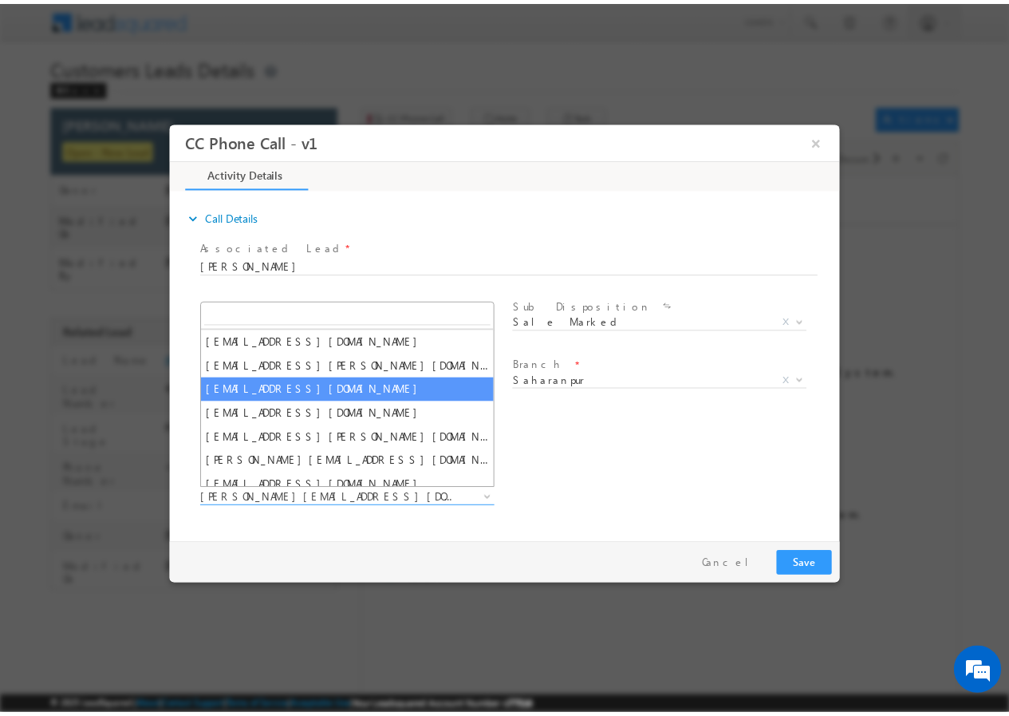
scroll to position [32, 0]
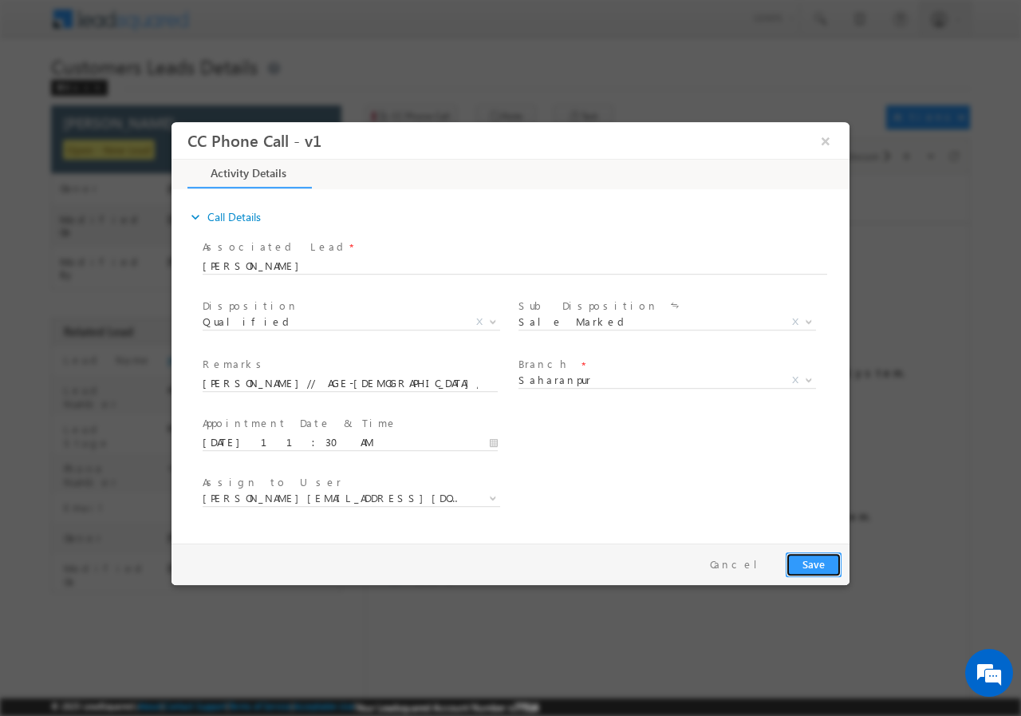
click at [816, 564] on button "Save" at bounding box center [814, 563] width 56 height 25
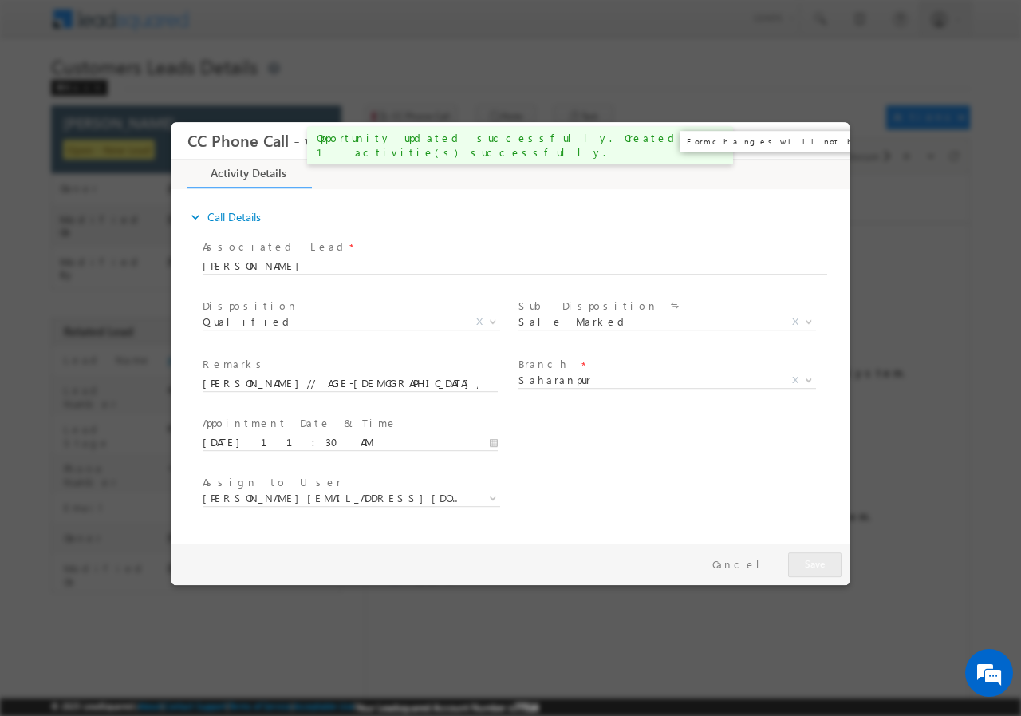
click at [828, 138] on button "×" at bounding box center [825, 140] width 27 height 30
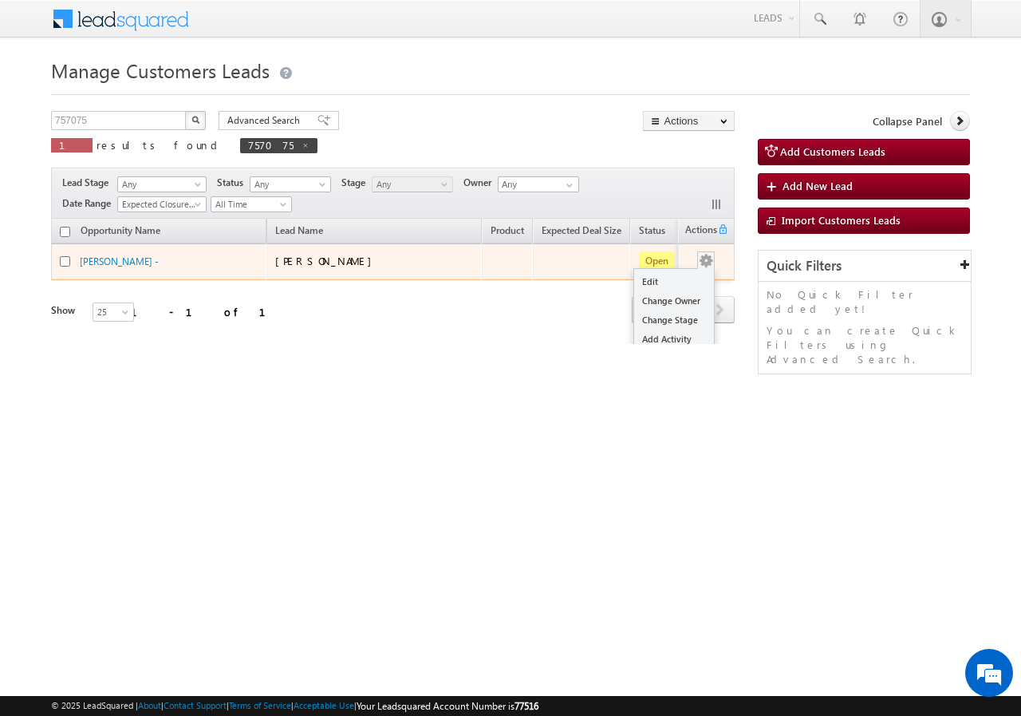
click at [699, 262] on button "button" at bounding box center [706, 261] width 16 height 16
click at [663, 277] on link "Edit" at bounding box center [674, 281] width 80 height 19
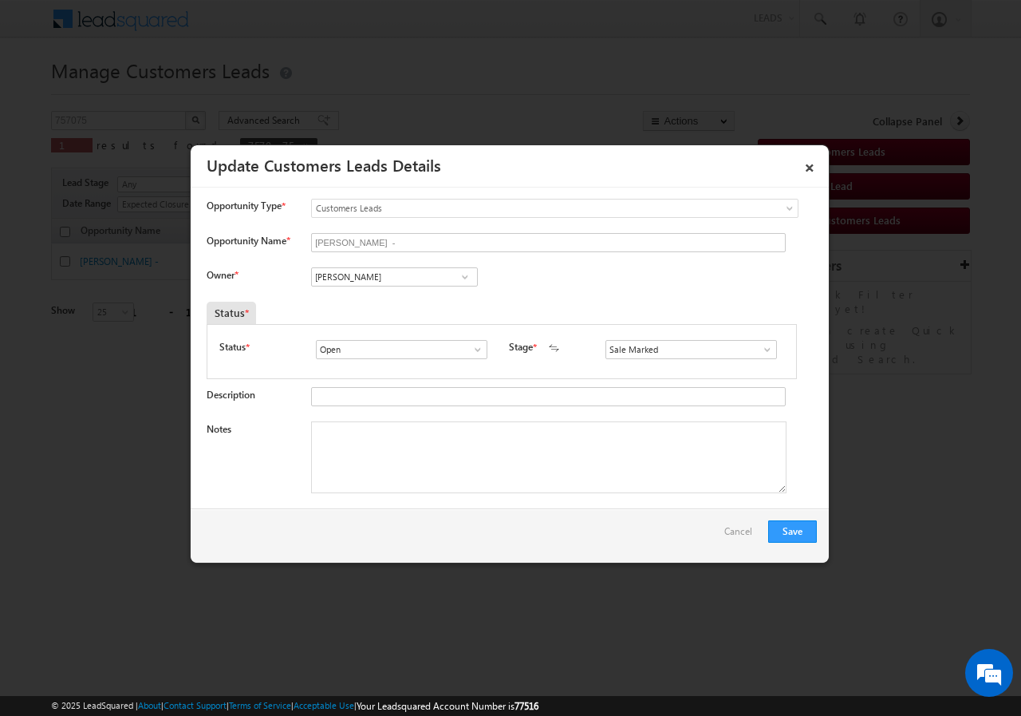
click at [461, 279] on span at bounding box center [465, 277] width 16 height 13
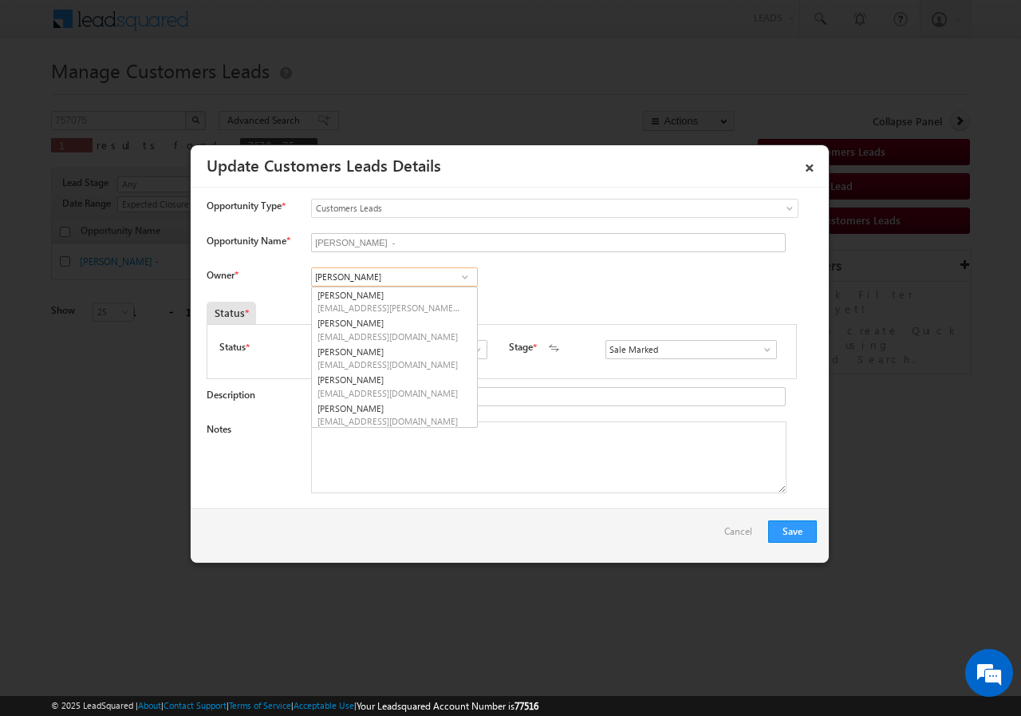
click at [416, 278] on input "[PERSON_NAME]" at bounding box center [394, 276] width 167 height 19
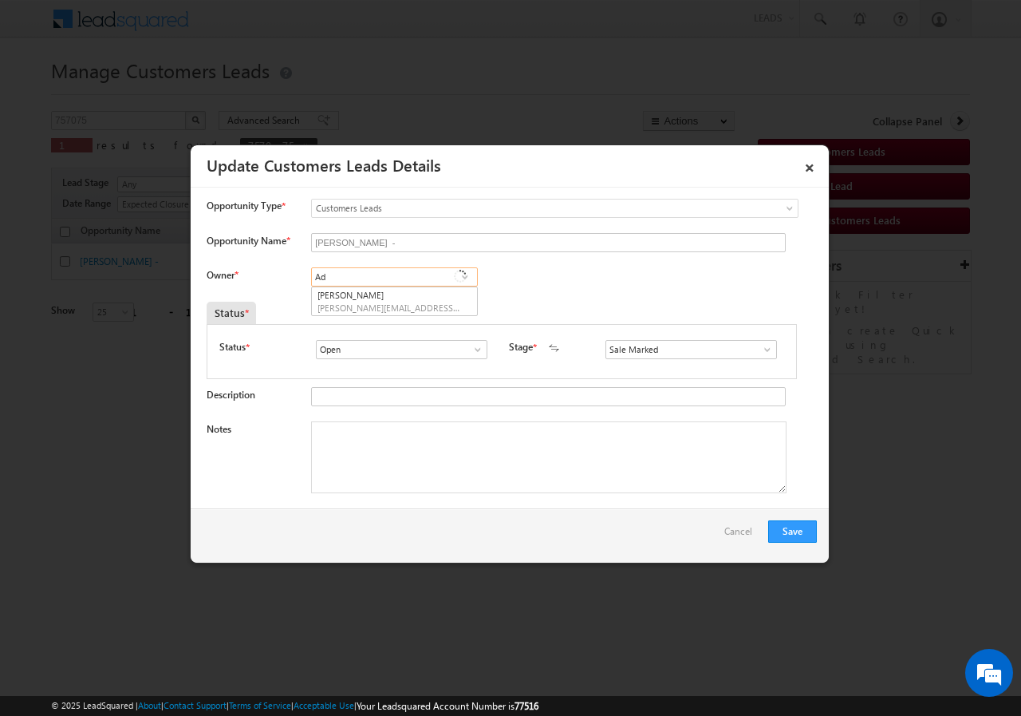
type input "A"
paste input "[EMAIL_ADDRESS][DOMAIN_NAME]"
click at [400, 304] on span "[EMAIL_ADDRESS][DOMAIN_NAME]" at bounding box center [390, 308] width 144 height 12
type input "[PERSON_NAME]"
click at [460, 275] on span at bounding box center [465, 277] width 16 height 13
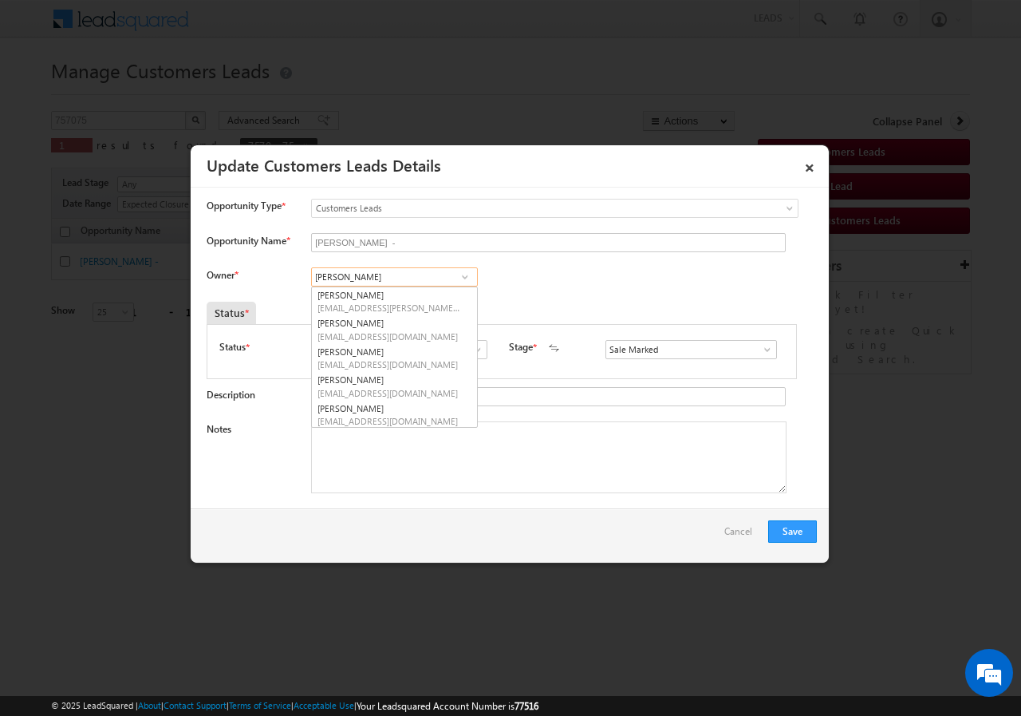
click at [403, 278] on input "[PERSON_NAME]" at bounding box center [394, 276] width 167 height 19
click at [579, 286] on div "Owner * [PERSON_NAME] [PERSON_NAME] [PERSON_NAME] [PERSON_NAME] [PERSON_NAME] […" at bounding box center [512, 280] width 610 height 26
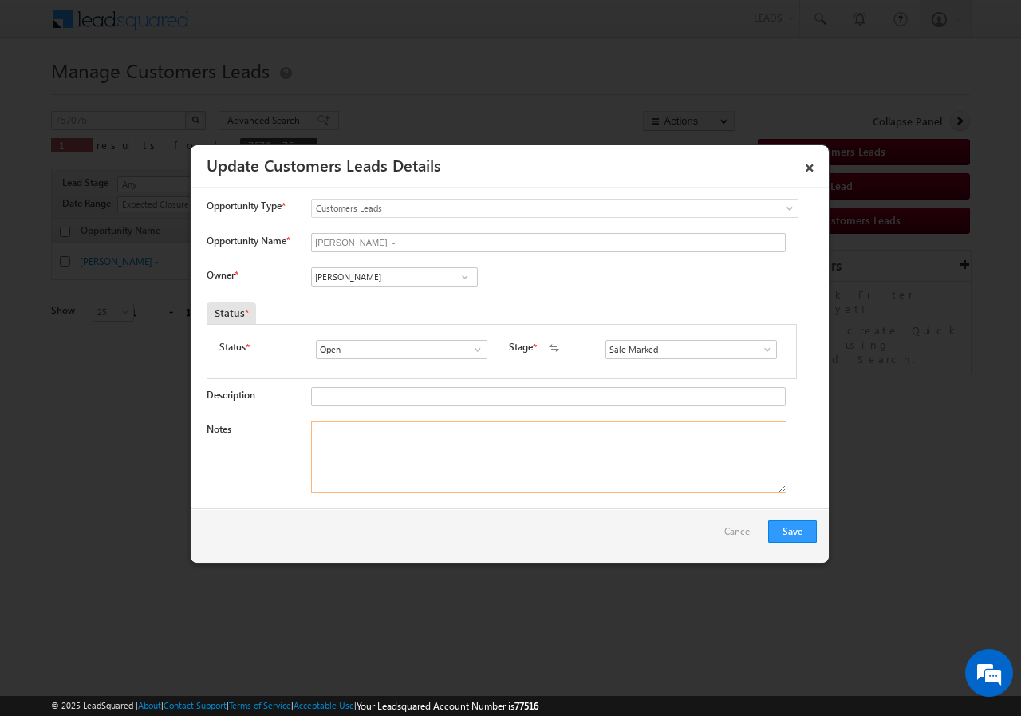
click at [364, 444] on textarea "Notes" at bounding box center [549, 457] width 476 height 72
paste textarea "[PERSON_NAME]// AGE-[DEMOGRAPHIC_DATA]//757075//9837447464//VB_Interested//Saha…"
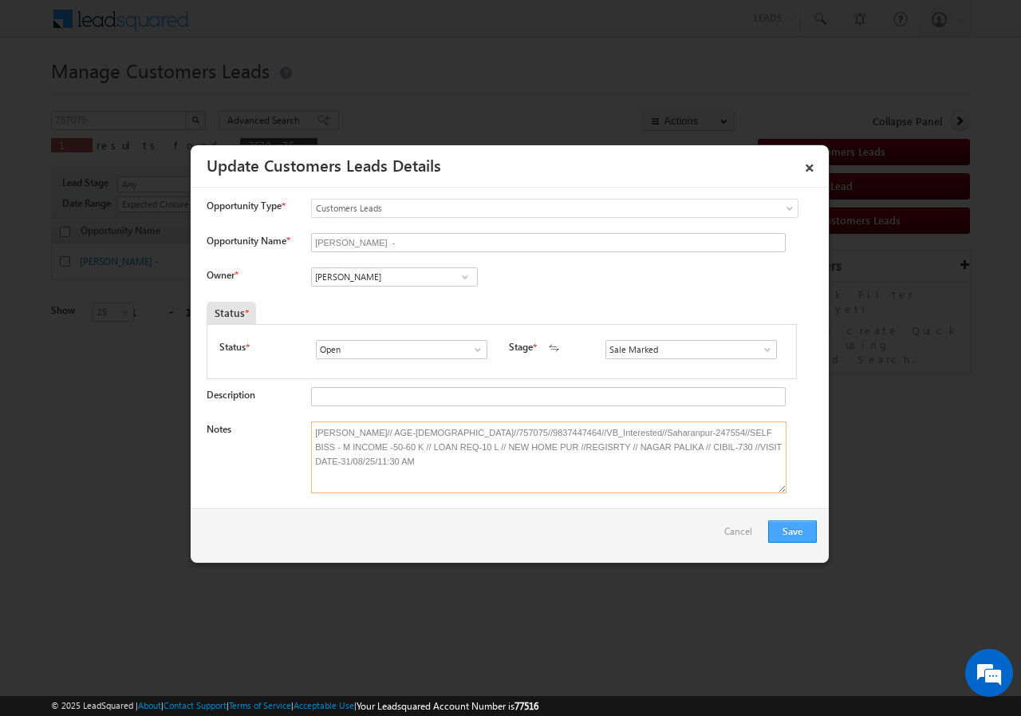
type textarea "[PERSON_NAME]// AGE-[DEMOGRAPHIC_DATA]//757075//9837447464//VB_Interested//Saha…"
click at [803, 530] on button "Save" at bounding box center [792, 531] width 49 height 22
